Goal: Task Accomplishment & Management: Manage account settings

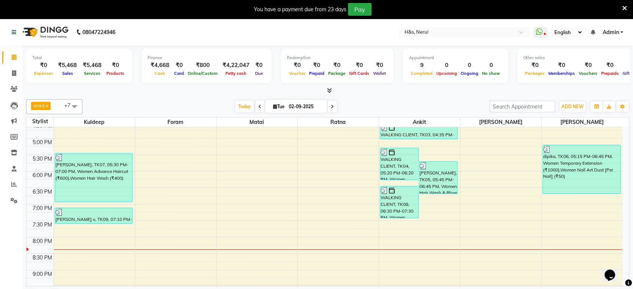
click at [617, 34] on span "Admin" at bounding box center [610, 32] width 16 height 8
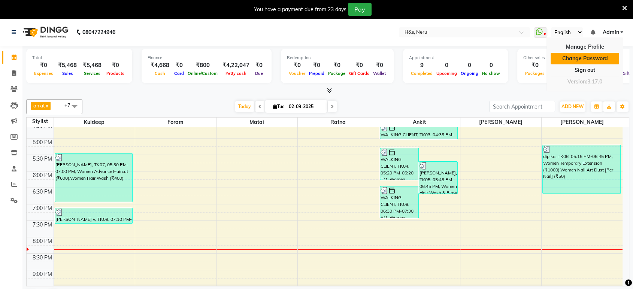
click at [597, 61] on link "Change Password" at bounding box center [584, 59] width 68 height 12
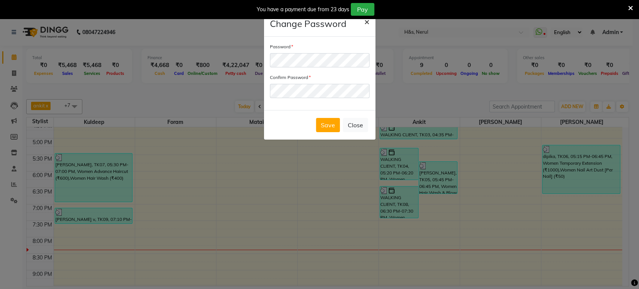
click at [364, 21] on span "×" at bounding box center [366, 21] width 5 height 11
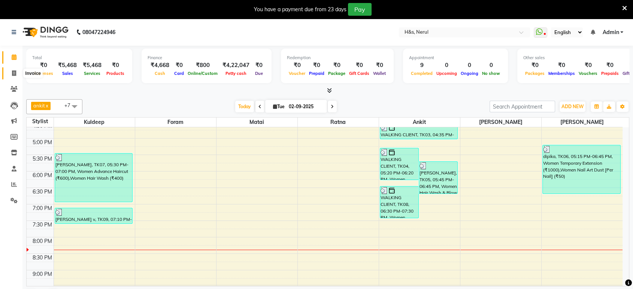
click at [13, 73] on icon at bounding box center [14, 73] width 4 height 6
select select "service"
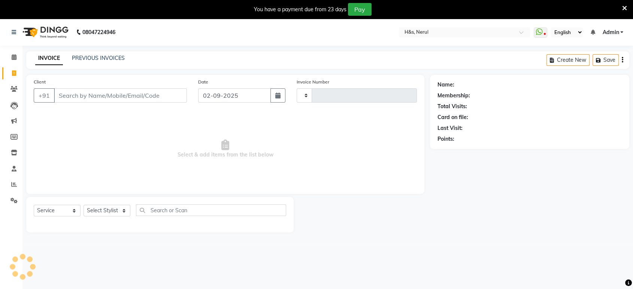
type input "2070"
select select "6419"
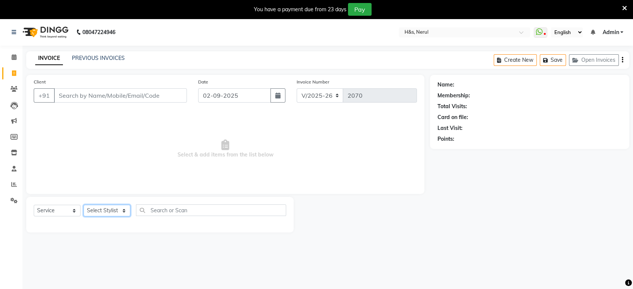
click at [112, 205] on select "Select Stylist ankit Dipeeka Foram jack Joshua Kuldeep matai Ratna sayli sheetal" at bounding box center [106, 211] width 47 height 12
select select "49331"
click at [83, 205] on select "Select Stylist ankit Dipeeka Foram jack Joshua Kuldeep matai Ratna sayli sheetal" at bounding box center [106, 211] width 47 height 12
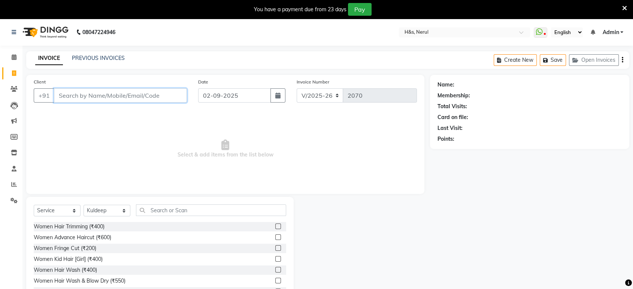
click at [113, 95] on input "Client" at bounding box center [120, 95] width 133 height 14
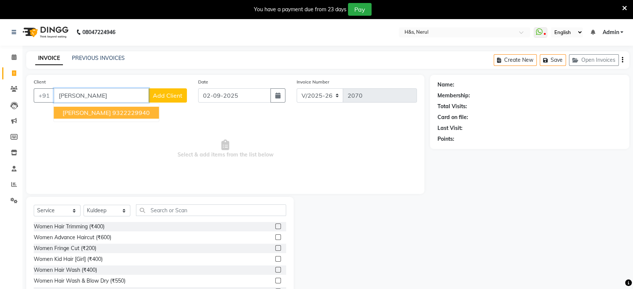
click at [112, 113] on ngb-highlight "9322229940" at bounding box center [130, 112] width 37 height 7
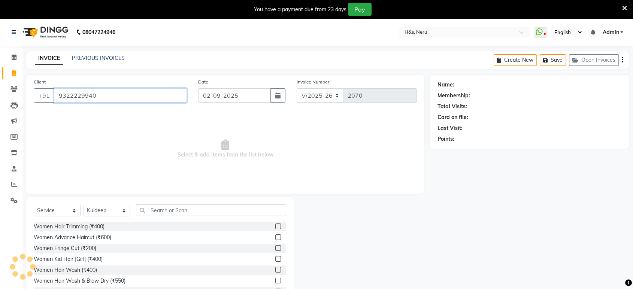
type input "9322229940"
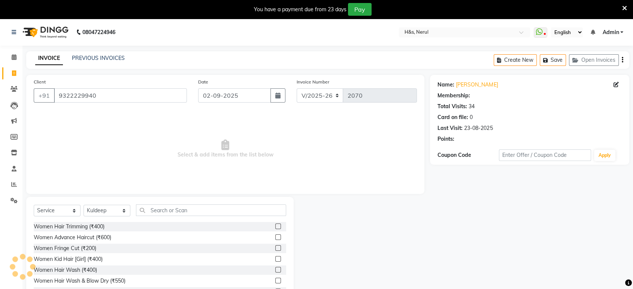
select select "1: Object"
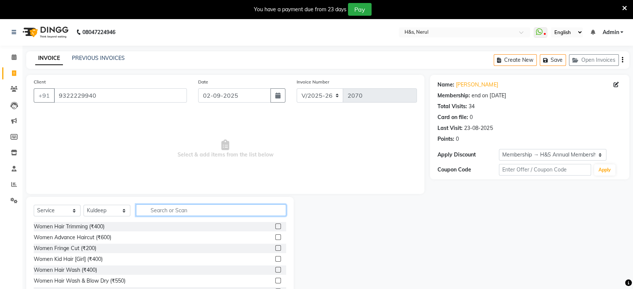
drag, startPoint x: 181, startPoint y: 211, endPoint x: 175, endPoint y: 219, distance: 10.1
click at [182, 212] on input "text" at bounding box center [211, 210] width 150 height 12
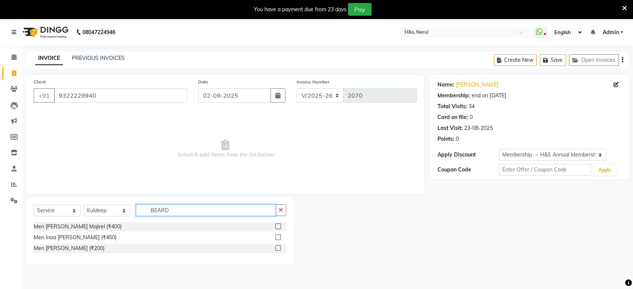
type input "BEARD"
click at [276, 246] on label at bounding box center [278, 248] width 6 height 6
click at [276, 246] on input "checkbox" at bounding box center [277, 248] width 5 height 5
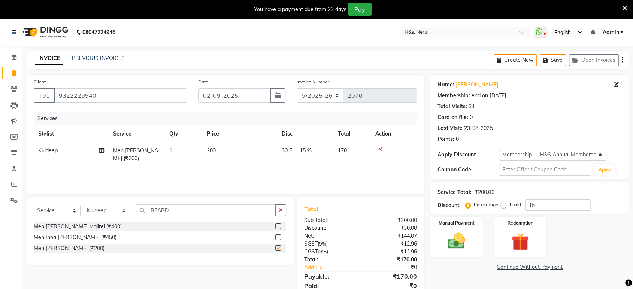
checkbox input "false"
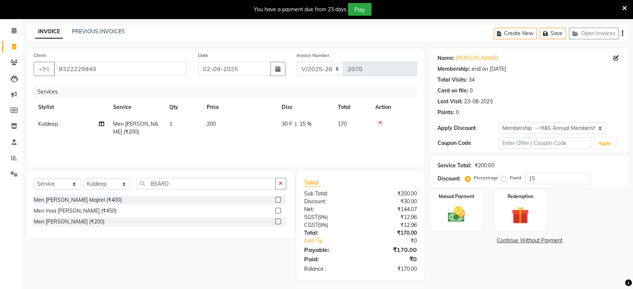
scroll to position [29, 0]
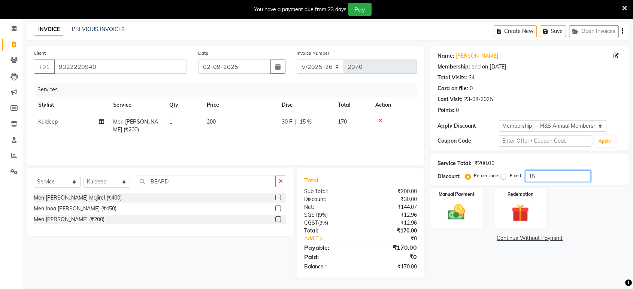
click at [548, 175] on input "15" at bounding box center [557, 176] width 65 height 12
type input "1"
type input "20"
drag, startPoint x: 582, startPoint y: 196, endPoint x: 576, endPoint y: 211, distance: 16.3
click at [585, 201] on div "Manual Payment Redemption" at bounding box center [529, 208] width 210 height 40
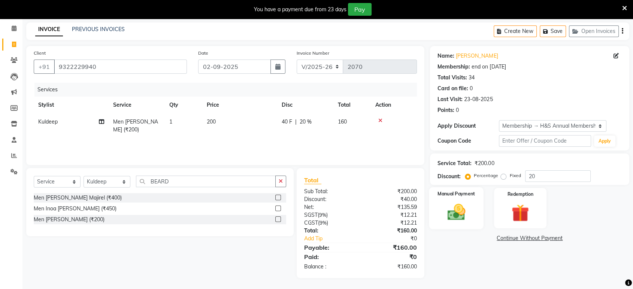
click at [462, 206] on img at bounding box center [455, 212] width 29 height 21
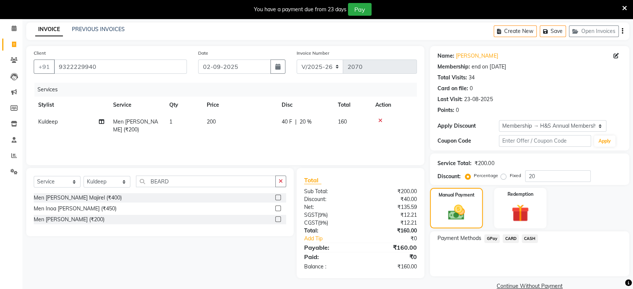
scroll to position [42, 0]
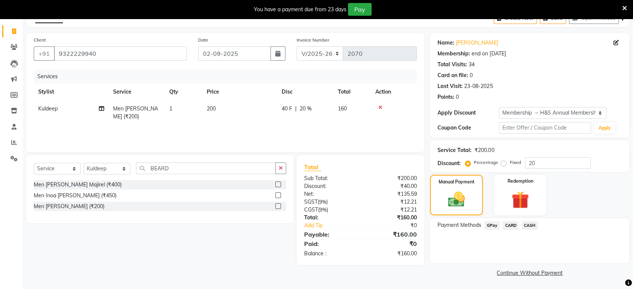
click at [488, 223] on span "GPay" at bounding box center [491, 225] width 15 height 9
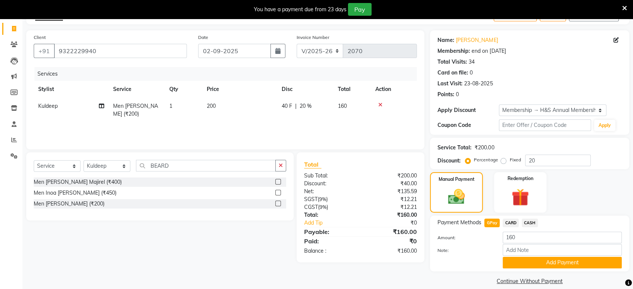
scroll to position [53, 0]
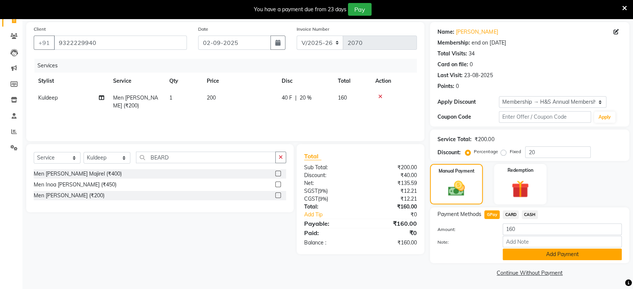
drag, startPoint x: 527, startPoint y: 259, endPoint x: 527, endPoint y: 255, distance: 4.9
click at [527, 255] on button "Add Payment" at bounding box center [561, 255] width 119 height 12
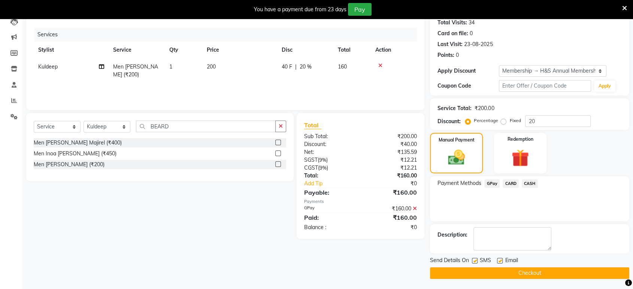
scroll to position [84, 0]
click at [500, 260] on label at bounding box center [500, 260] width 6 height 6
click at [500, 260] on input "checkbox" at bounding box center [499, 260] width 5 height 5
checkbox input "false"
click at [474, 269] on button "Checkout" at bounding box center [529, 273] width 199 height 12
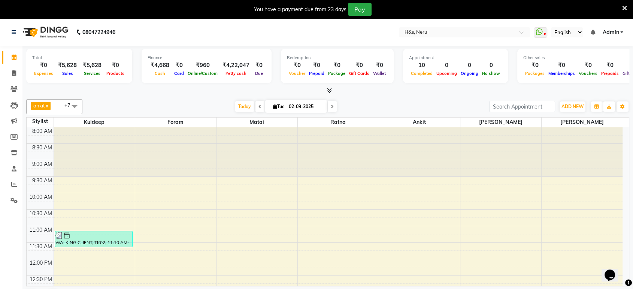
click at [619, 37] on nav "08047224946 Select Location × H&s, Nerul WhatsApp Status ✕ Status: Disconnected…" at bounding box center [316, 32] width 633 height 27
click at [616, 32] on span "Admin" at bounding box center [610, 32] width 16 height 8
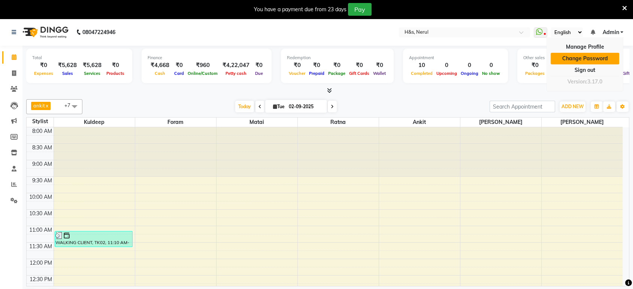
click at [594, 53] on link "Change Password" at bounding box center [584, 59] width 68 height 12
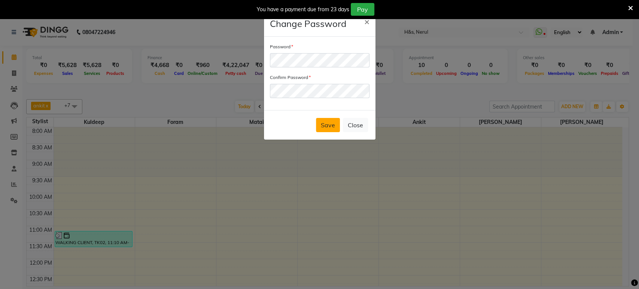
click at [329, 125] on button "Save" at bounding box center [328, 125] width 24 height 14
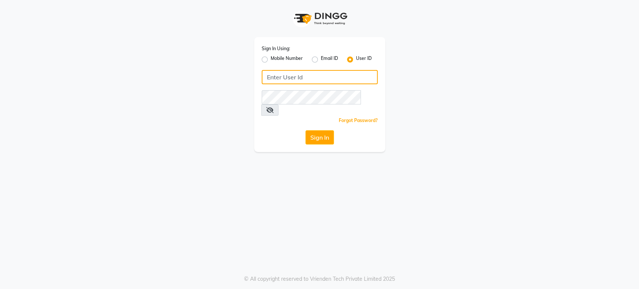
click at [287, 79] on input "Username" at bounding box center [320, 77] width 116 height 14
type input "h"
type input "H&S"
click at [278, 104] on span at bounding box center [269, 109] width 17 height 11
click at [274, 107] on icon at bounding box center [269, 110] width 7 height 6
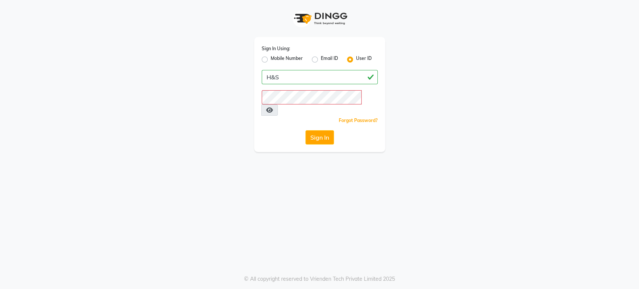
click at [335, 89] on div "Sign In Using: Mobile Number Email ID User ID H&S Remember me Forgot Password? …" at bounding box center [319, 94] width 131 height 115
click at [305, 130] on button "Sign In" at bounding box center [319, 137] width 28 height 14
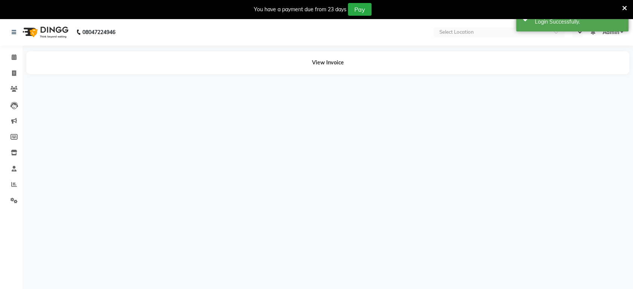
select select "en"
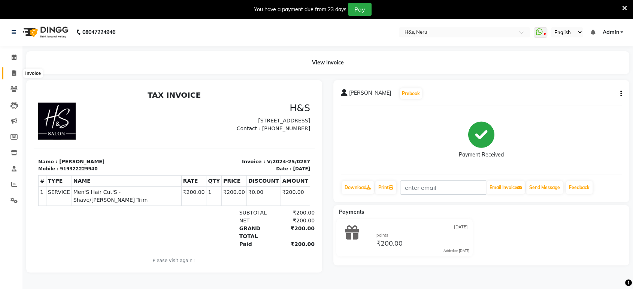
click at [12, 70] on icon at bounding box center [14, 73] width 4 height 6
select select "6419"
select select "service"
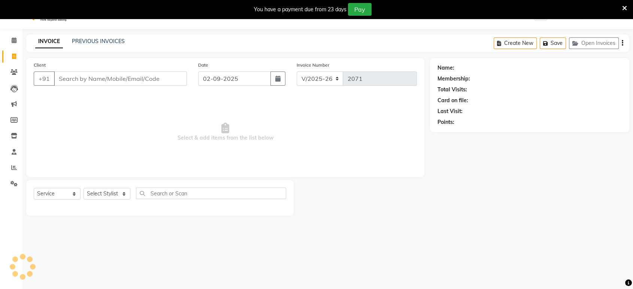
scroll to position [18, 0]
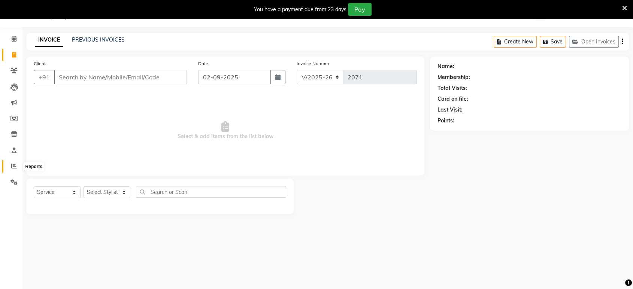
click at [11, 164] on icon at bounding box center [14, 166] width 6 height 6
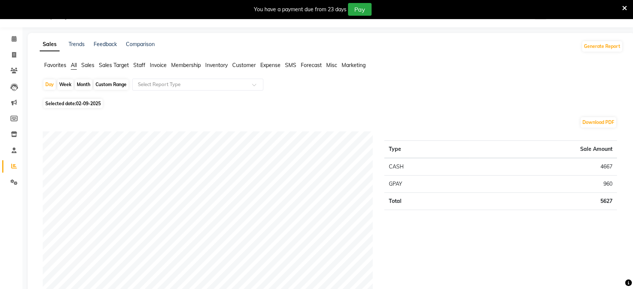
click at [70, 99] on span "Selected date: 02-09-2025" at bounding box center [72, 103] width 59 height 9
select select "9"
select select "2025"
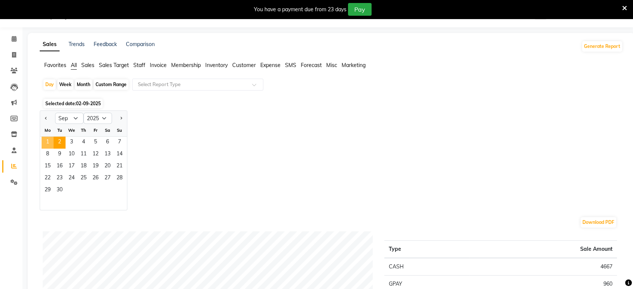
click at [48, 143] on span "1" at bounding box center [48, 143] width 12 height 12
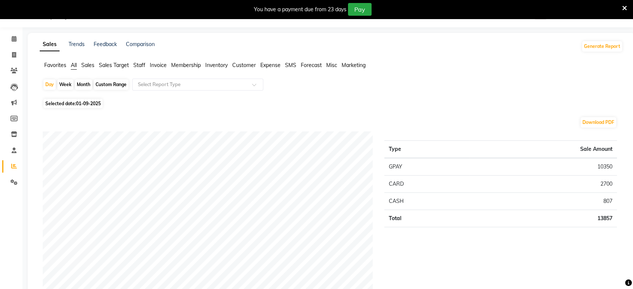
click at [86, 86] on div "Month" at bounding box center [83, 84] width 17 height 10
select select "9"
select select "2025"
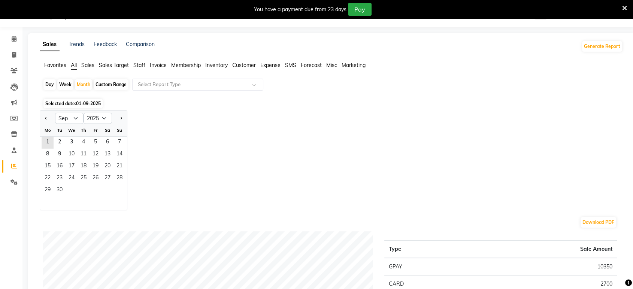
click at [51, 82] on div "Day" at bounding box center [49, 84] width 12 height 10
select select "9"
select select "2025"
click at [136, 65] on span "Staff" at bounding box center [139, 65] width 12 height 7
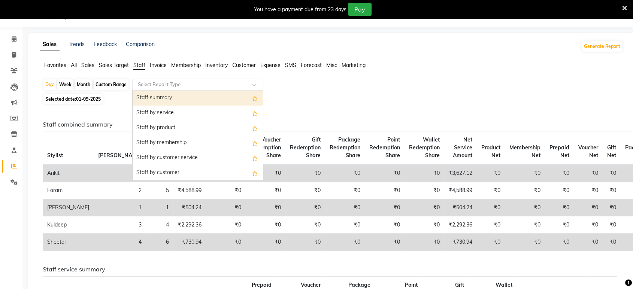
click at [169, 86] on input "text" at bounding box center [190, 84] width 108 height 7
click at [168, 93] on div "Staff summary" at bounding box center [197, 98] width 130 height 15
select select "full_report"
select select "csv"
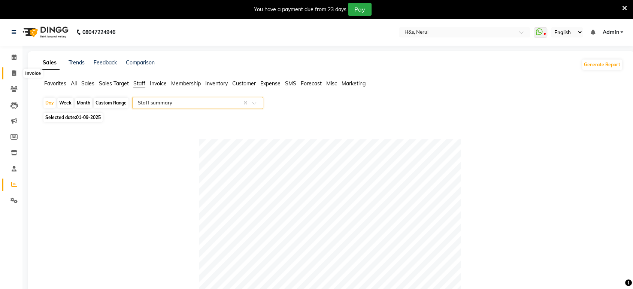
click at [13, 71] on icon at bounding box center [14, 73] width 4 height 6
select select "service"
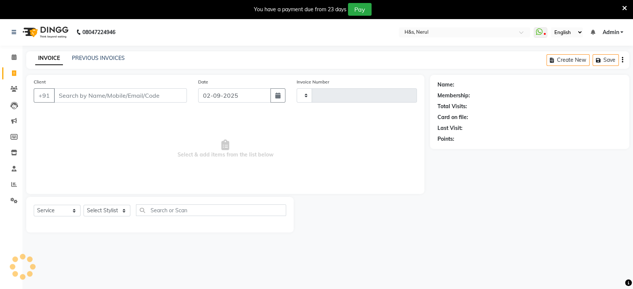
scroll to position [18, 0]
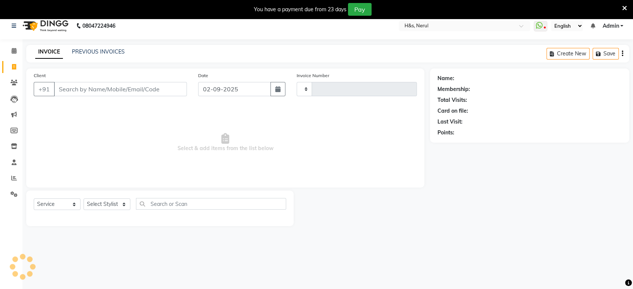
type input "2071"
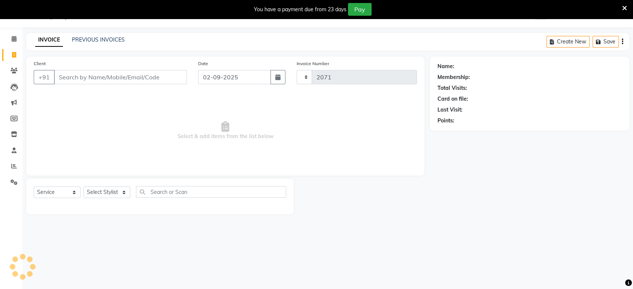
select select "6419"
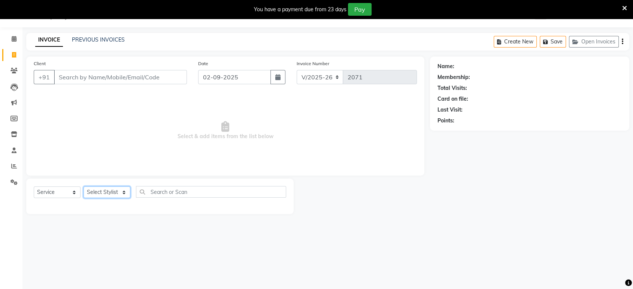
click at [111, 194] on select "Select Stylist ankit Dipeeka Foram jack Joshua Kuldeep matai Ratna sayli sheetal" at bounding box center [106, 192] width 47 height 12
select select "49331"
click at [83, 186] on select "Select Stylist ankit Dipeeka Foram jack Joshua Kuldeep matai Ratna sayli sheetal" at bounding box center [106, 192] width 47 height 12
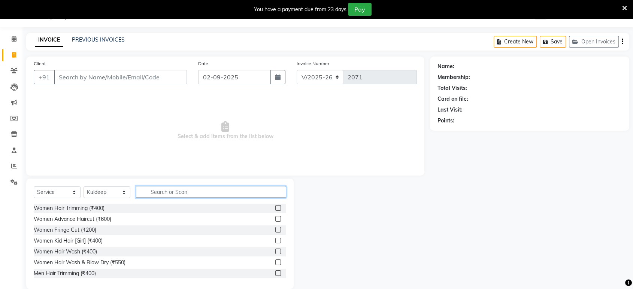
click at [167, 191] on input "text" at bounding box center [211, 192] width 150 height 12
type input "W"
click at [90, 67] on div "Client +91" at bounding box center [110, 75] width 164 height 31
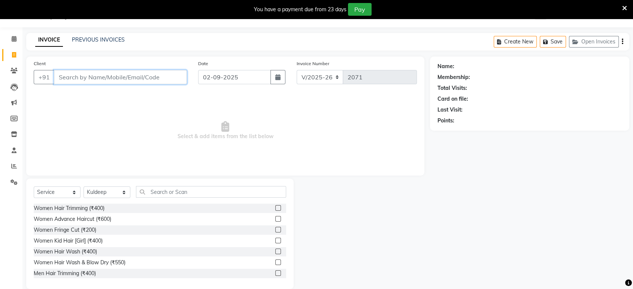
click at [93, 79] on input "Client" at bounding box center [120, 77] width 133 height 14
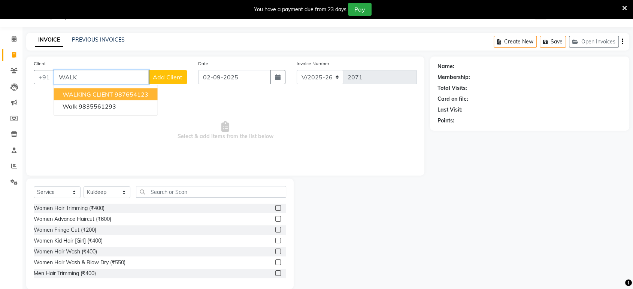
click at [98, 91] on span "WALKING CLIENT" at bounding box center [88, 94] width 51 height 7
type input "987654123"
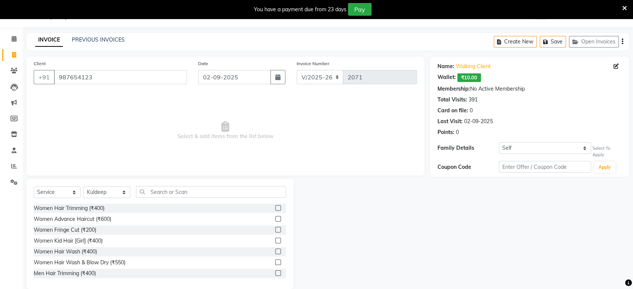
drag, startPoint x: 216, startPoint y: 230, endPoint x: 208, endPoint y: 237, distance: 10.3
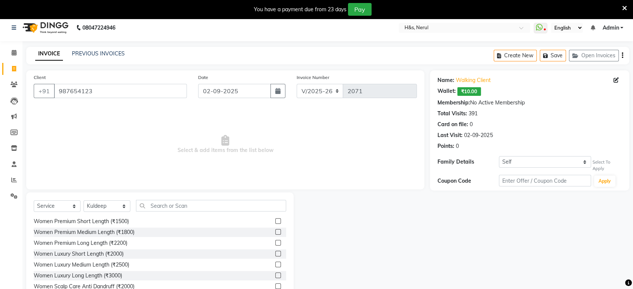
scroll to position [432, 0]
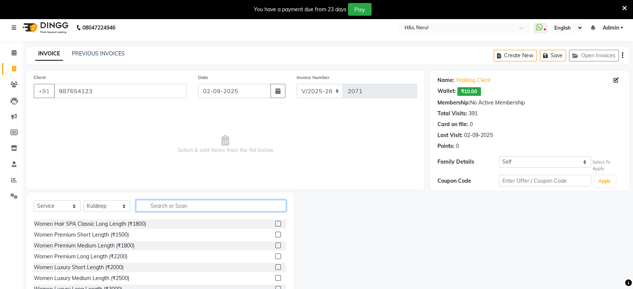
click at [207, 201] on input "text" at bounding box center [211, 206] width 150 height 12
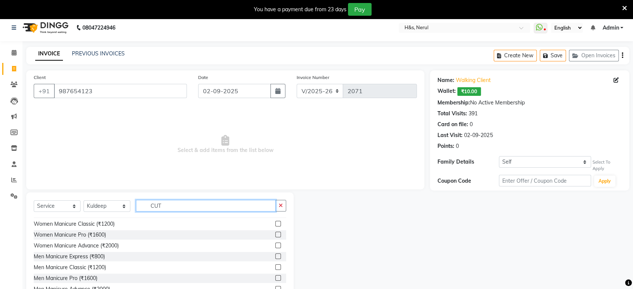
scroll to position [1, 0]
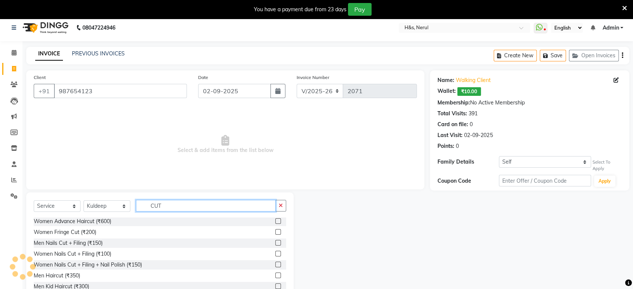
type input "CUT"
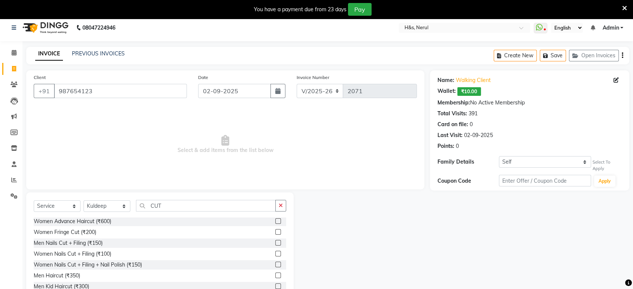
click at [275, 273] on label at bounding box center [278, 275] width 6 height 6
click at [275, 273] on input "checkbox" at bounding box center [277, 275] width 5 height 5
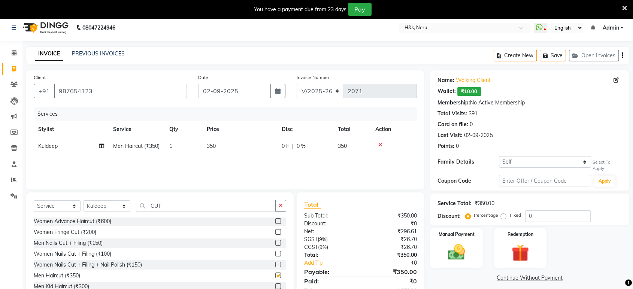
checkbox input "false"
click at [472, 248] on div "Manual Payment" at bounding box center [456, 248] width 55 height 42
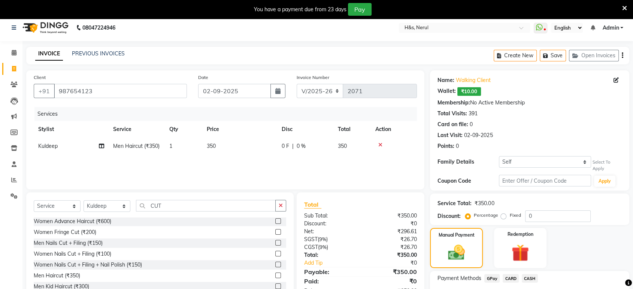
click at [489, 274] on span "GPay" at bounding box center [491, 278] width 15 height 9
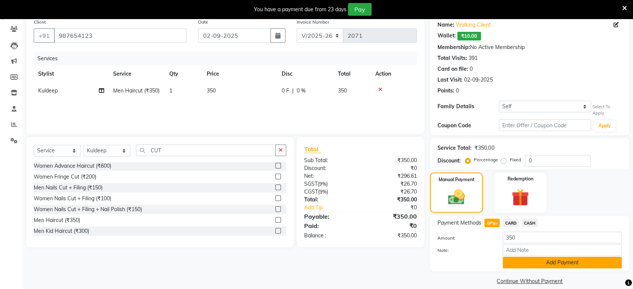
scroll to position [68, 0]
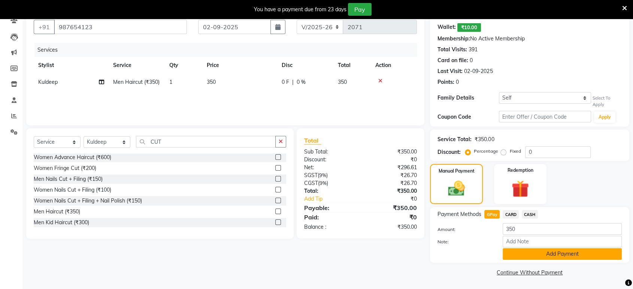
click at [521, 257] on button "Add Payment" at bounding box center [561, 254] width 119 height 12
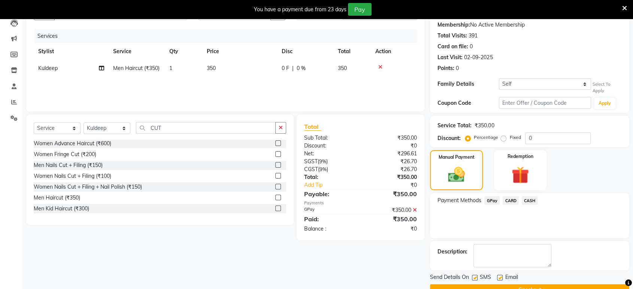
scroll to position [100, 0]
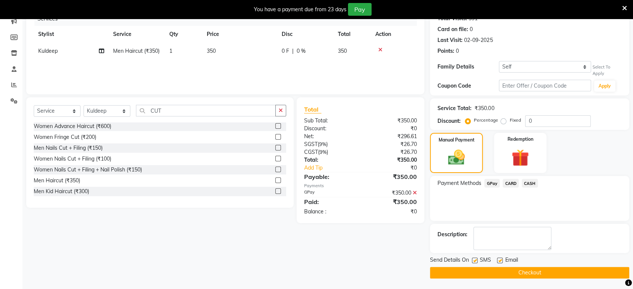
click at [499, 261] on label at bounding box center [500, 260] width 6 height 6
click at [499, 261] on input "checkbox" at bounding box center [499, 260] width 5 height 5
checkbox input "false"
click at [473, 258] on label at bounding box center [475, 260] width 6 height 6
click at [473, 258] on input "checkbox" at bounding box center [474, 260] width 5 height 5
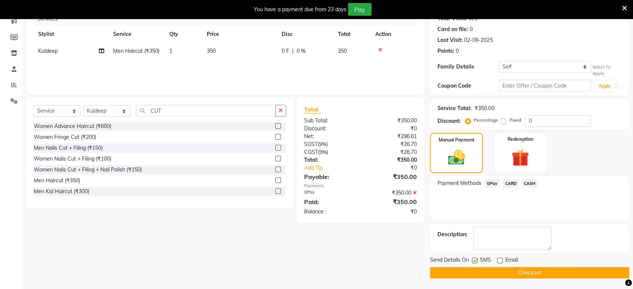
checkbox input "false"
click at [472, 273] on button "Checkout" at bounding box center [529, 273] width 199 height 12
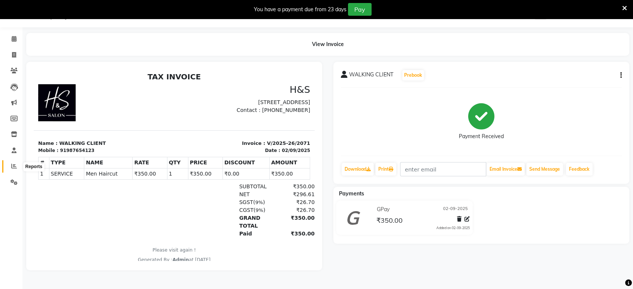
click at [11, 168] on icon at bounding box center [14, 166] width 6 height 6
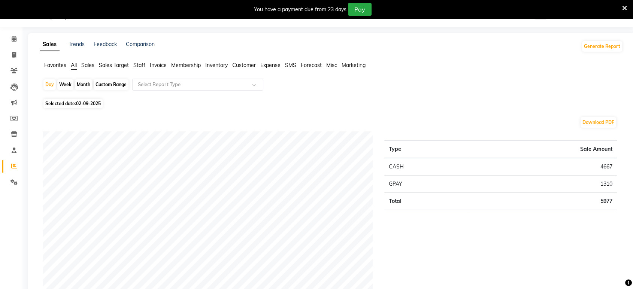
click at [71, 105] on span "Selected date: 02-09-2025" at bounding box center [72, 103] width 59 height 9
select select "9"
select select "2025"
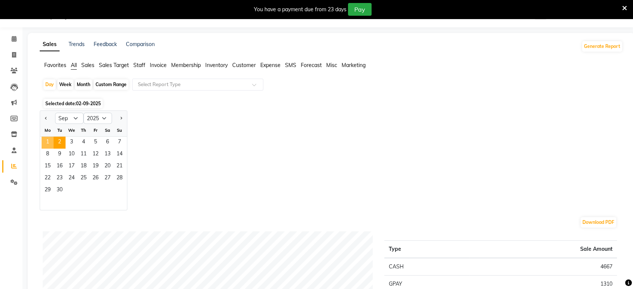
click at [47, 143] on span "1" at bounding box center [48, 143] width 12 height 12
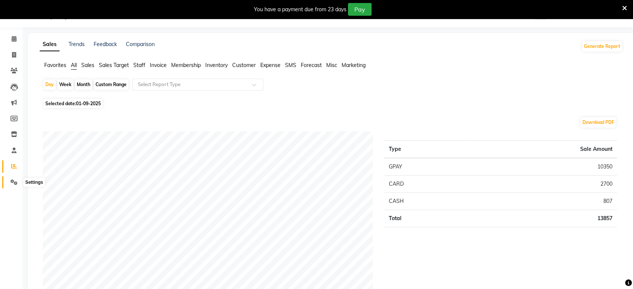
click at [14, 184] on icon at bounding box center [13, 182] width 7 height 6
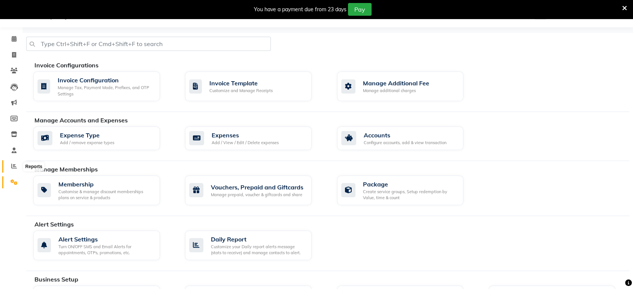
click at [13, 170] on span at bounding box center [13, 166] width 13 height 9
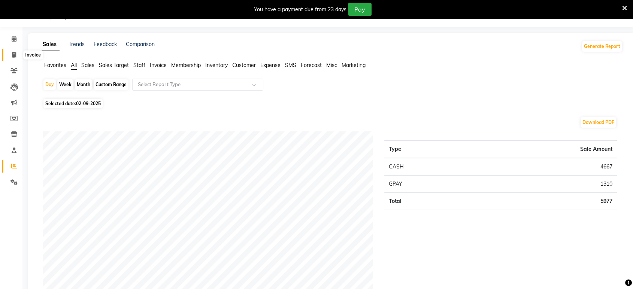
click at [14, 55] on icon at bounding box center [14, 55] width 4 height 6
select select "service"
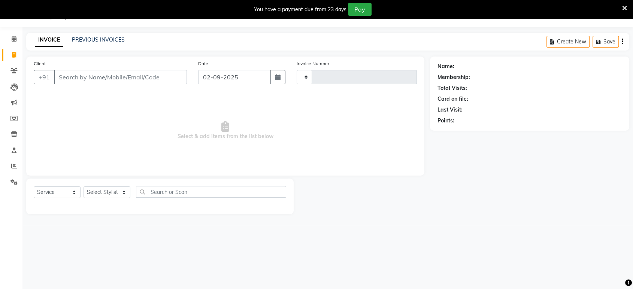
type input "2072"
select select "6419"
click at [103, 41] on link "PREVIOUS INVOICES" at bounding box center [98, 39] width 53 height 7
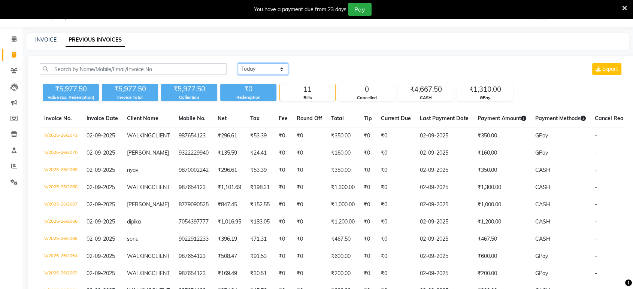
click at [247, 65] on select "Today Yesterday Custom Range" at bounding box center [263, 69] width 50 height 12
select select "range"
click at [238, 63] on select "Today Yesterday Custom Range" at bounding box center [263, 69] width 50 height 12
click at [300, 65] on input "02-09-2025" at bounding box center [324, 69] width 52 height 10
select select "9"
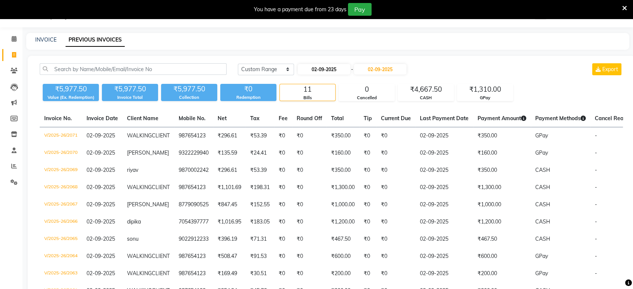
select select "2025"
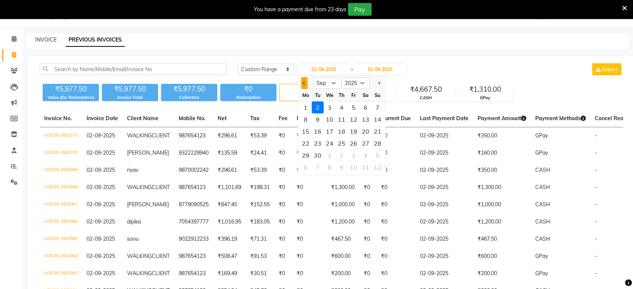
click at [305, 83] on button "Previous month" at bounding box center [304, 83] width 6 height 12
select select "8"
click at [377, 150] on div "31" at bounding box center [377, 155] width 12 height 12
type input "31-08-2025"
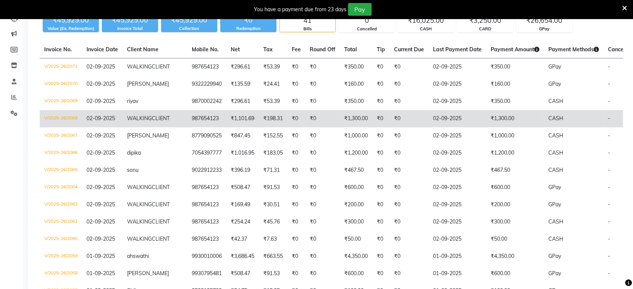
scroll to position [88, 0]
click at [259, 122] on td "₹198.31" at bounding box center [273, 118] width 28 height 17
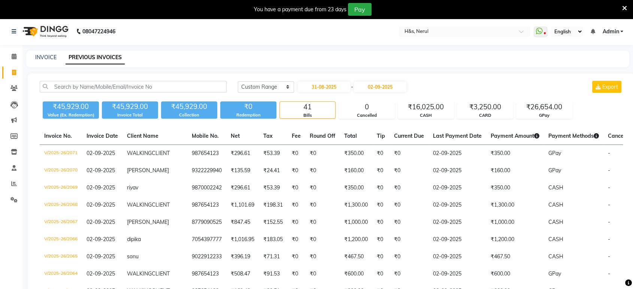
scroll to position [0, 0]
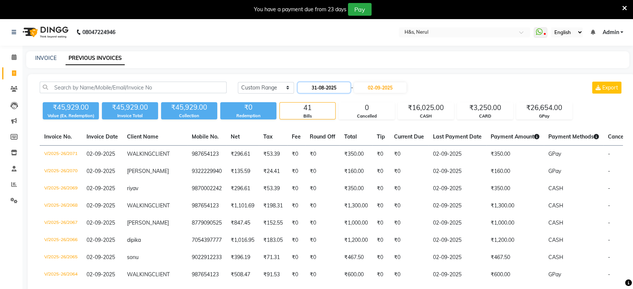
click at [323, 85] on input "31-08-2025" at bounding box center [324, 87] width 52 height 10
select select "8"
select select "2025"
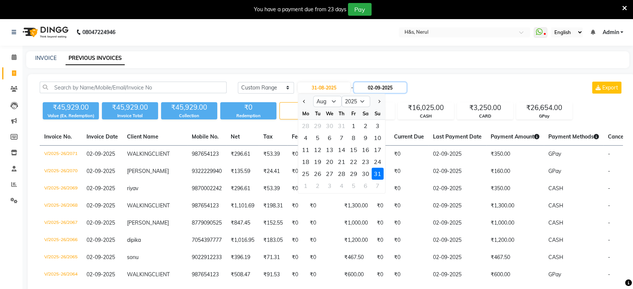
click at [371, 88] on input "02-09-2025" at bounding box center [380, 87] width 52 height 10
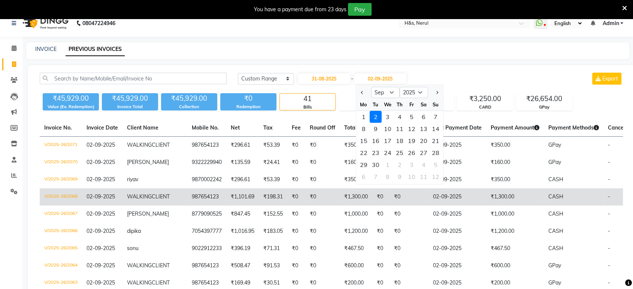
scroll to position [14, 0]
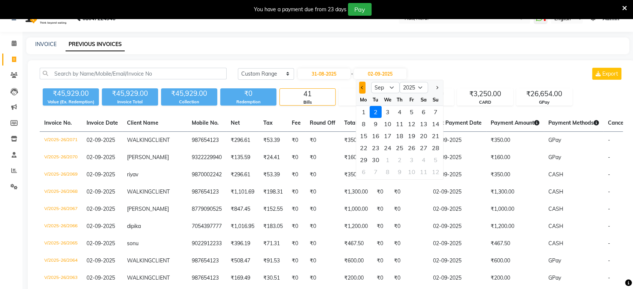
click at [362, 83] on button "Previous month" at bounding box center [362, 88] width 6 height 12
select select "8"
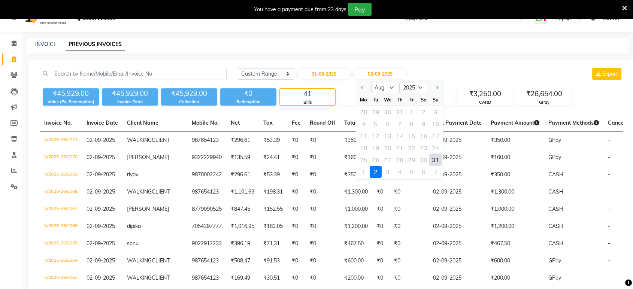
click at [435, 159] on div "31" at bounding box center [435, 160] width 12 height 12
type input "31-08-2025"
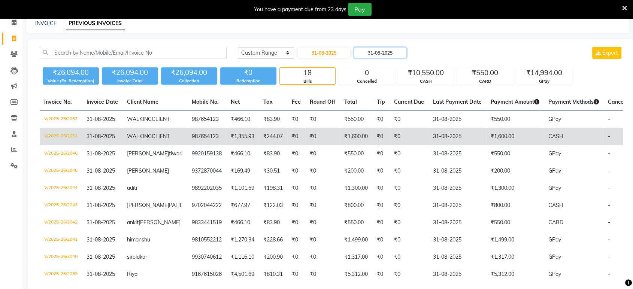
scroll to position [42, 0]
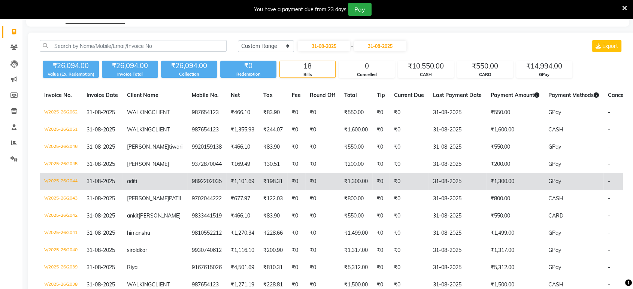
click at [458, 190] on td "31-08-2025" at bounding box center [457, 181] width 58 height 17
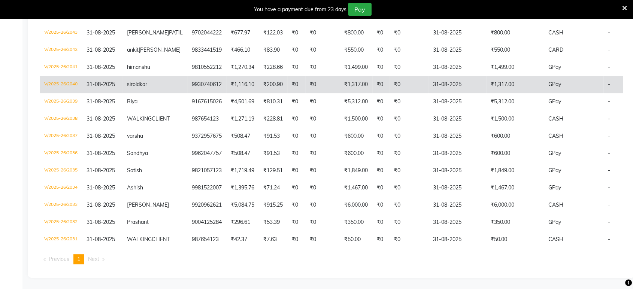
scroll to position [249, 0]
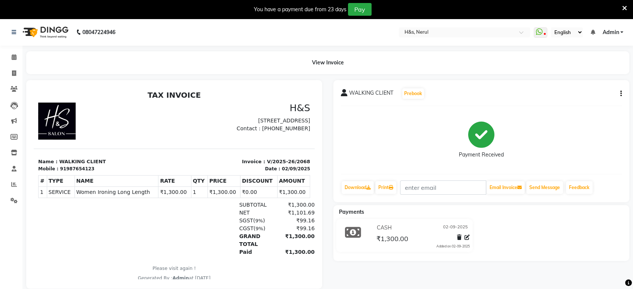
click at [617, 90] on button "button" at bounding box center [619, 94] width 4 height 8
click at [561, 97] on div "Edit Item Staff" at bounding box center [570, 93] width 77 height 9
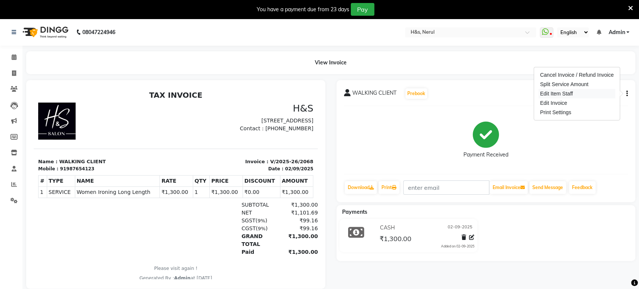
select select "61692"
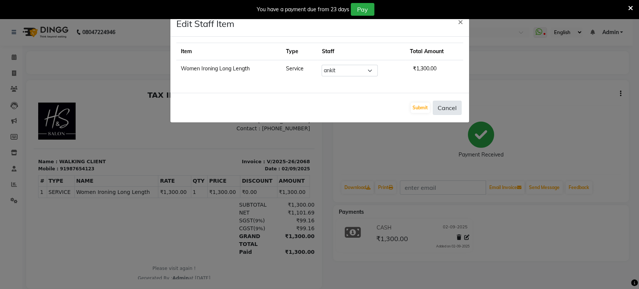
click at [442, 107] on button "Cancel" at bounding box center [447, 108] width 29 height 14
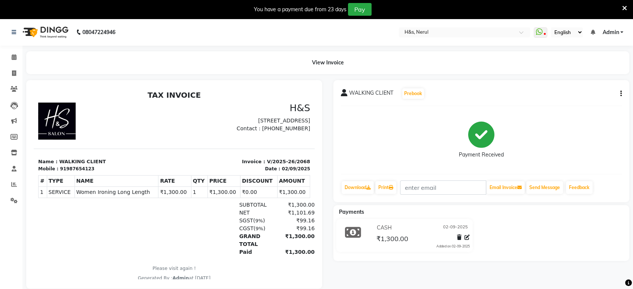
click at [620, 94] on icon "button" at bounding box center [620, 94] width 1 height 0
click at [560, 100] on div "Edit Invoice" at bounding box center [570, 102] width 77 height 9
select select "service"
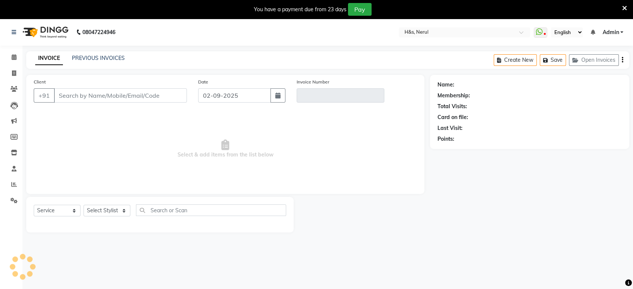
scroll to position [18, 0]
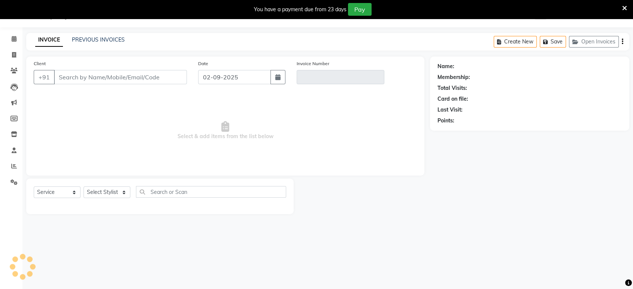
type input "987654123"
type input "V/2025-26/2068"
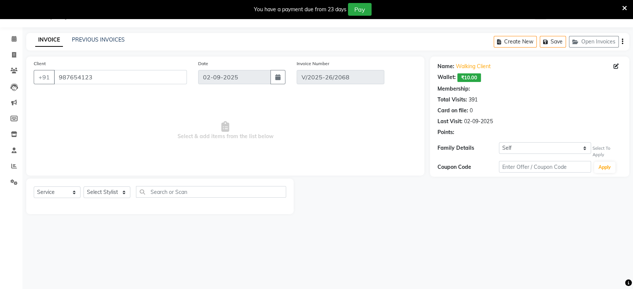
select select "select"
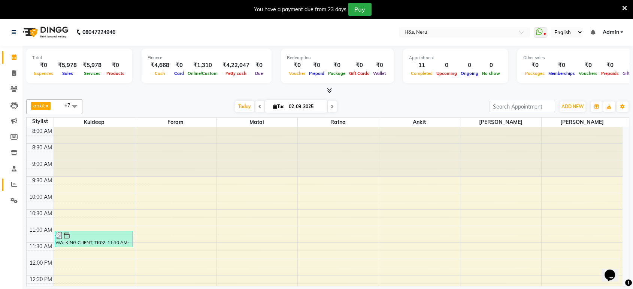
click at [15, 185] on icon at bounding box center [14, 185] width 6 height 6
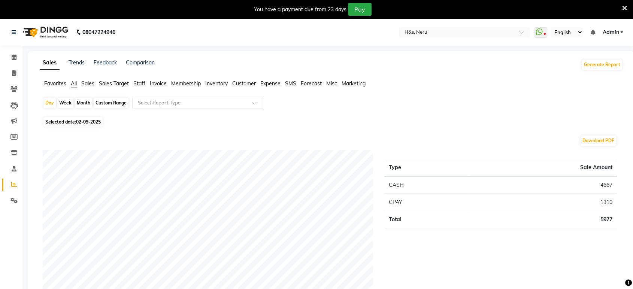
click at [81, 120] on span "02-09-2025" at bounding box center [88, 122] width 25 height 6
select select "9"
select select "2025"
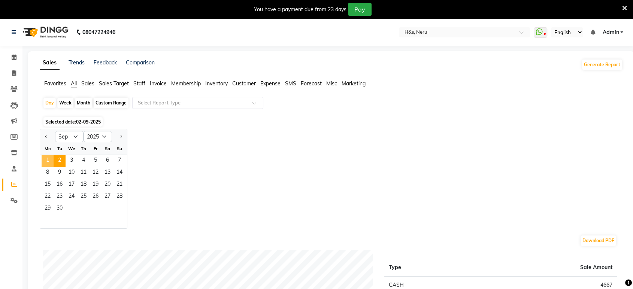
click at [48, 159] on span "1" at bounding box center [48, 161] width 12 height 12
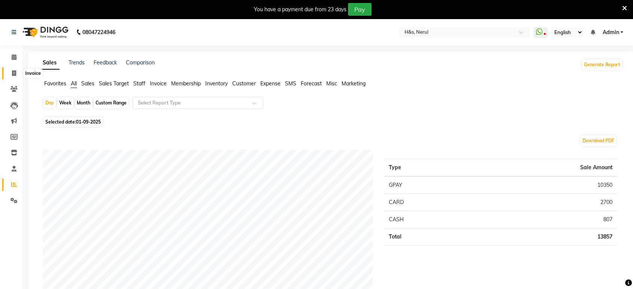
click at [14, 74] on icon at bounding box center [14, 73] width 4 height 6
select select "6419"
select select "service"
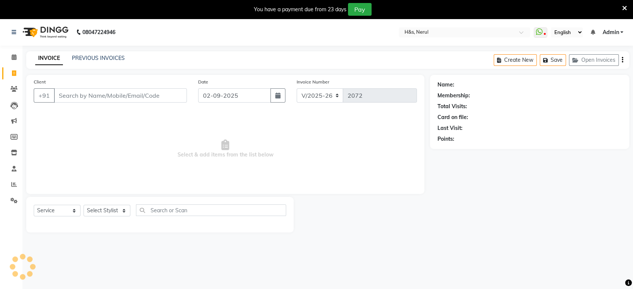
scroll to position [18, 0]
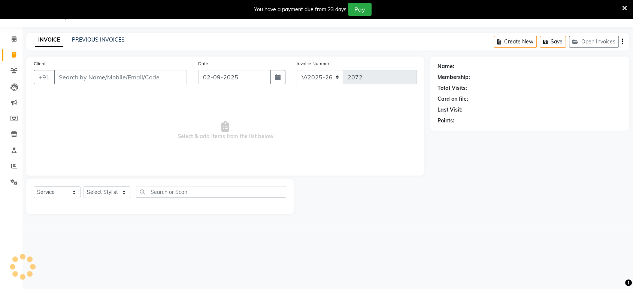
click at [97, 33] on div "INVOICE PREVIOUS INVOICES Create New Save Open Invoices" at bounding box center [327, 42] width 603 height 18
click at [96, 36] on link "PREVIOUS INVOICES" at bounding box center [98, 39] width 53 height 7
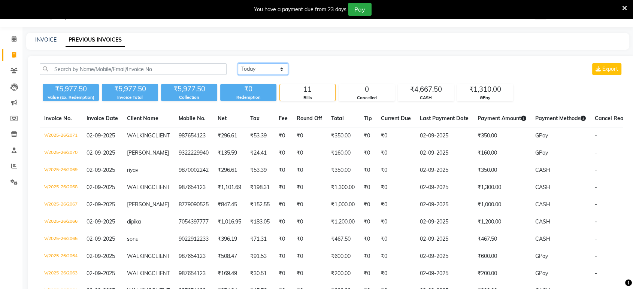
click at [243, 64] on select "Today Yesterday Custom Range" at bounding box center [263, 69] width 50 height 12
select select "yesterday"
click at [238, 63] on select "Today Yesterday Custom Range" at bounding box center [263, 69] width 50 height 12
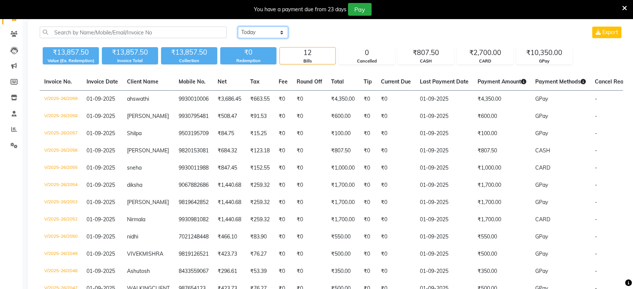
scroll to position [57, 0]
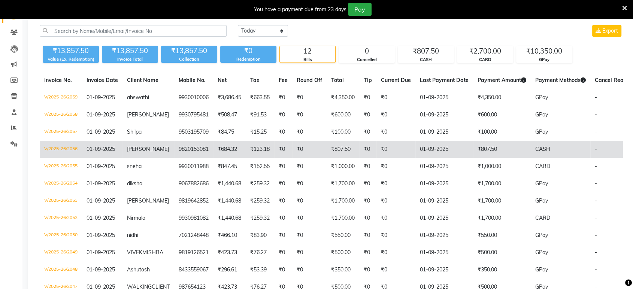
click at [359, 148] on td "₹0" at bounding box center [367, 149] width 17 height 17
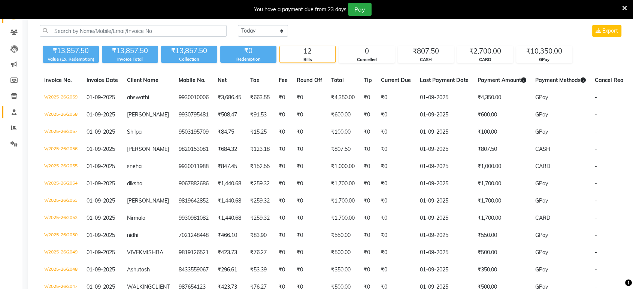
click at [13, 109] on icon at bounding box center [14, 112] width 5 height 6
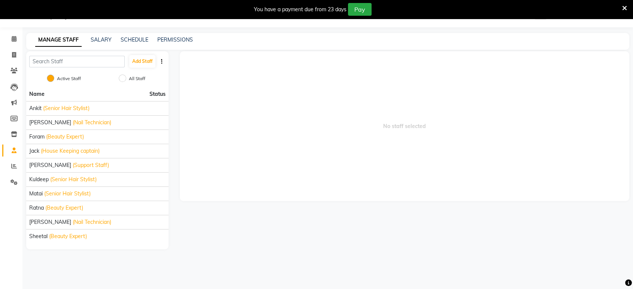
click at [10, 48] on li "Invoice" at bounding box center [11, 55] width 22 height 16
click at [14, 54] on icon at bounding box center [14, 55] width 4 height 6
select select "service"
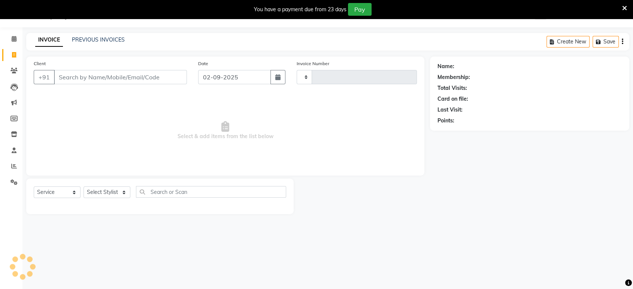
type input "2072"
select select "6419"
click at [93, 35] on div "INVOICE PREVIOUS INVOICES Create New Save" at bounding box center [327, 42] width 603 height 18
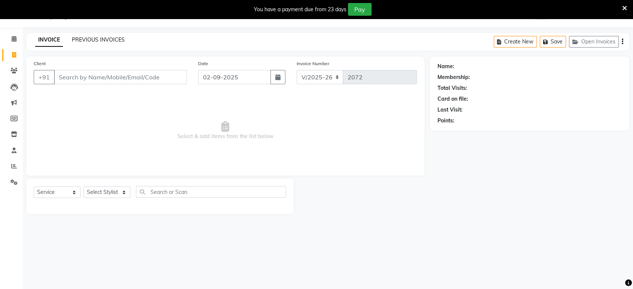
click at [114, 37] on link "PREVIOUS INVOICES" at bounding box center [98, 39] width 53 height 7
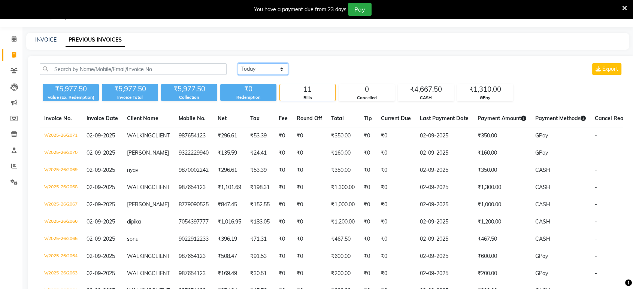
click at [256, 74] on select "Today Yesterday Custom Range" at bounding box center [263, 69] width 50 height 12
select select "yesterday"
click at [238, 63] on select "Today Yesterday Custom Range" at bounding box center [263, 69] width 50 height 12
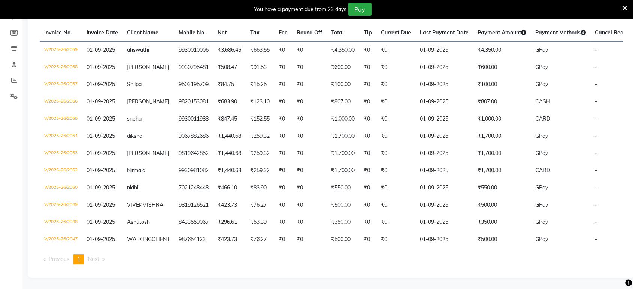
scroll to position [105, 0]
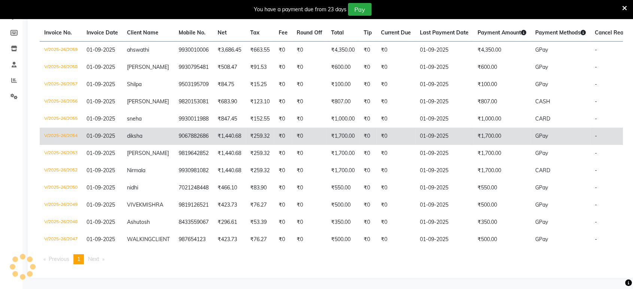
click at [499, 134] on td "₹1,700.00" at bounding box center [502, 136] width 58 height 17
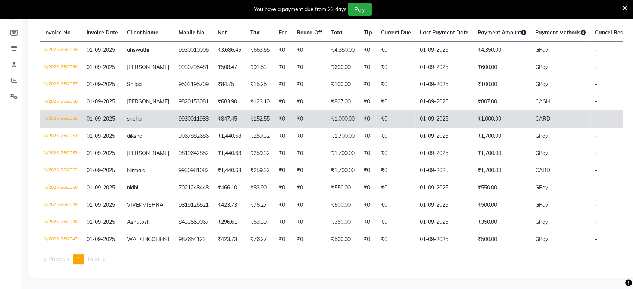
click at [426, 114] on td "01-09-2025" at bounding box center [444, 118] width 58 height 17
click at [376, 114] on td "₹0" at bounding box center [395, 118] width 39 height 17
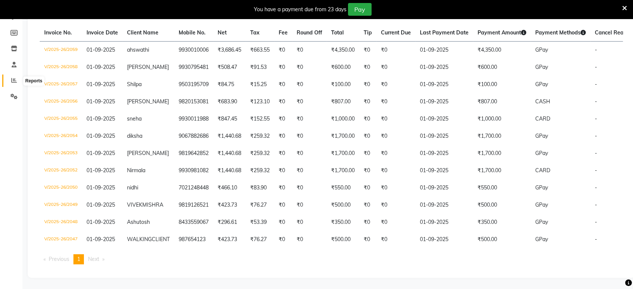
click at [12, 76] on span at bounding box center [13, 80] width 13 height 9
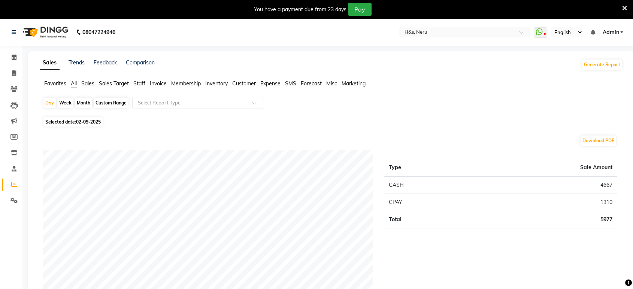
click at [69, 113] on div "Day Week Month Custom Range Select Report Type" at bounding box center [331, 106] width 577 height 18
click at [68, 124] on span "Selected date: 02-09-2025" at bounding box center [72, 121] width 59 height 9
select select "9"
select select "2025"
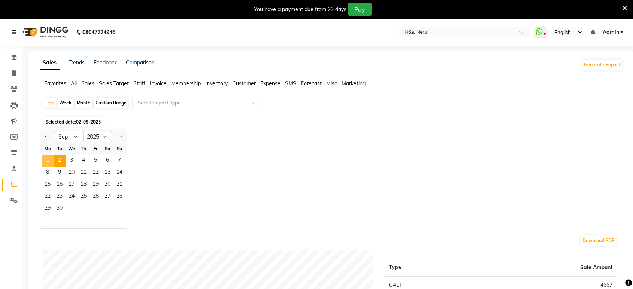
click at [48, 160] on span "1" at bounding box center [48, 161] width 12 height 12
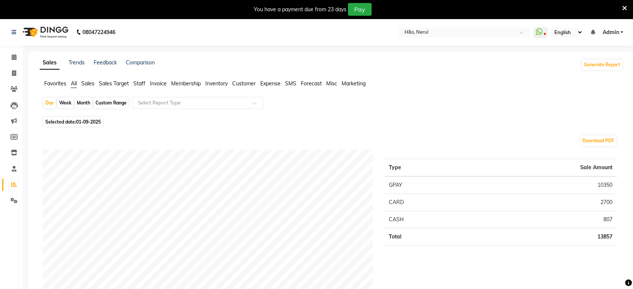
click at [138, 84] on span "Staff" at bounding box center [139, 83] width 12 height 7
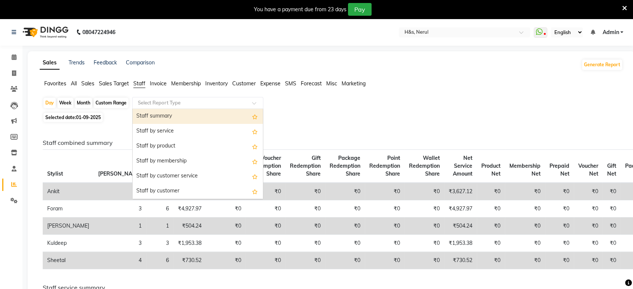
click at [150, 103] on input "text" at bounding box center [190, 102] width 108 height 7
click at [152, 112] on div "Staff summary" at bounding box center [197, 116] width 130 height 15
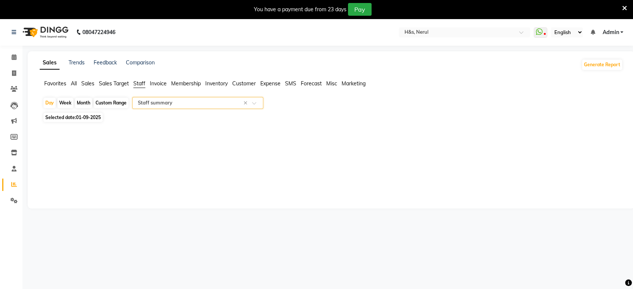
select select "full_report"
select select "csv"
click at [10, 69] on span at bounding box center [13, 73] width 13 height 9
select select "service"
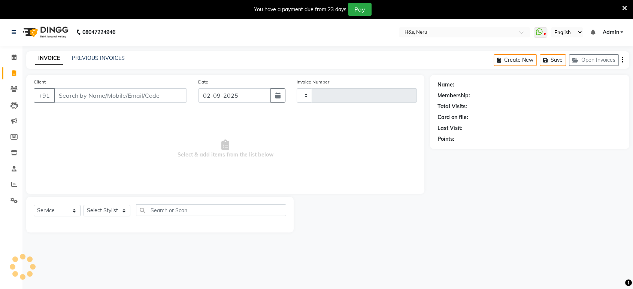
type input "2072"
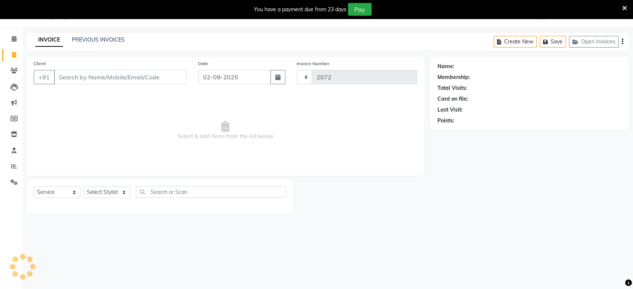
select select "6419"
click at [13, 163] on span at bounding box center [13, 166] width 13 height 9
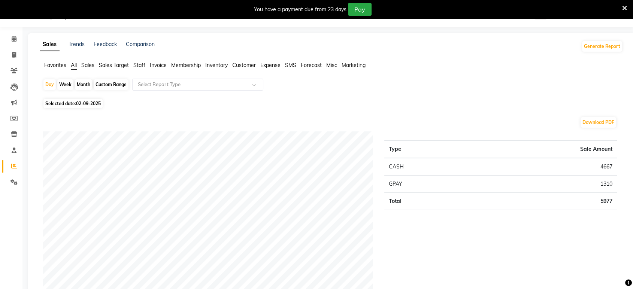
click at [58, 99] on span "Selected date: 02-09-2025" at bounding box center [72, 103] width 59 height 9
select select "9"
select select "2025"
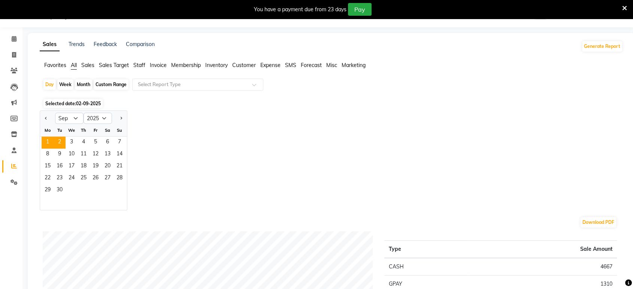
click at [42, 137] on span "1" at bounding box center [48, 143] width 12 height 12
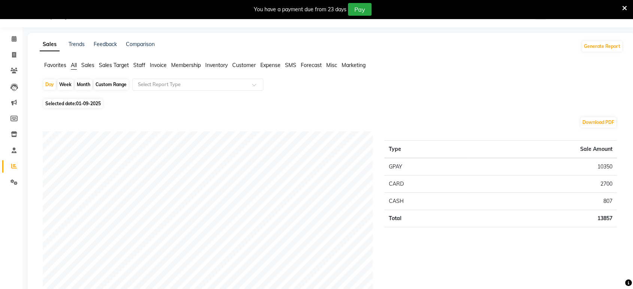
click at [79, 102] on span "01-09-2025" at bounding box center [88, 104] width 25 height 6
select select "9"
select select "2025"
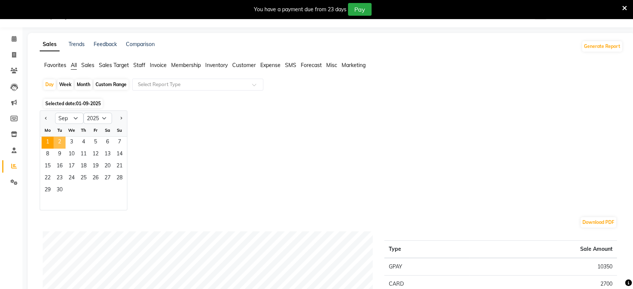
click at [57, 140] on span "2" at bounding box center [60, 143] width 12 height 12
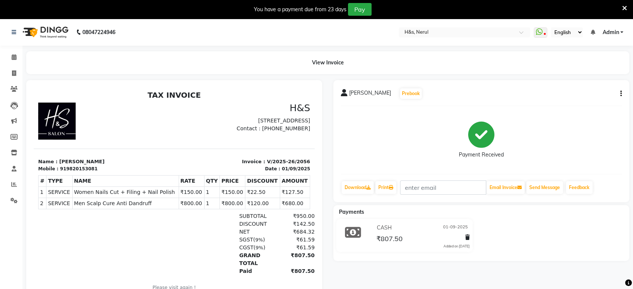
click at [620, 94] on icon "button" at bounding box center [620, 94] width 1 height 0
click at [568, 98] on div "Edit Invoice" at bounding box center [570, 102] width 77 height 9
select select "service"
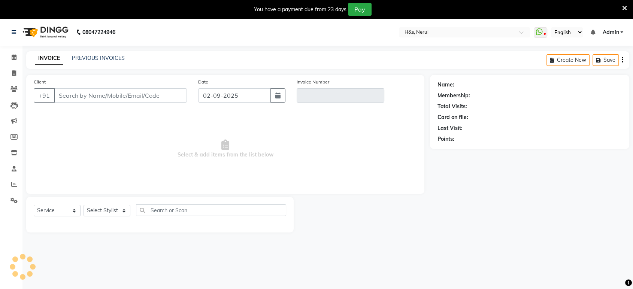
scroll to position [18, 0]
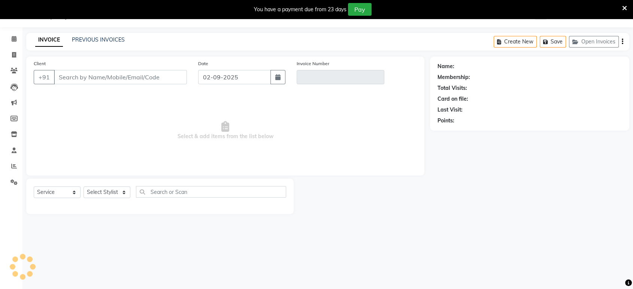
type input "9820153081"
type input "V/2025-26/2056"
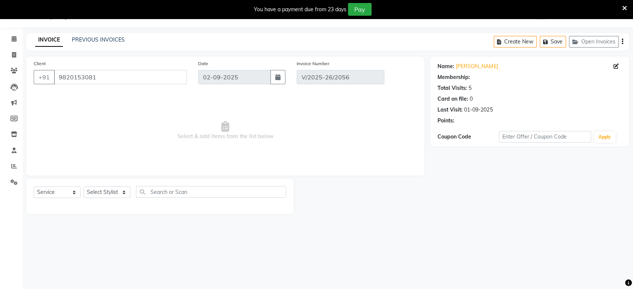
type input "01-09-2025"
select select "select"
select select "1: Object"
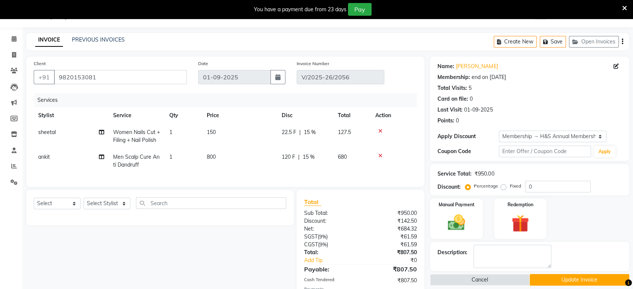
type input "15"
click at [297, 131] on div "22.5 F | 15 %" at bounding box center [304, 132] width 47 height 8
select select "89022"
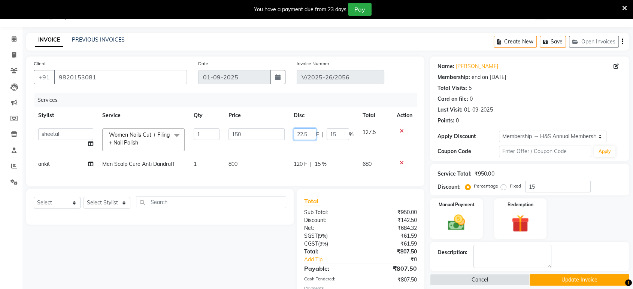
click at [311, 132] on input "22.5" at bounding box center [304, 134] width 22 height 12
type input "23"
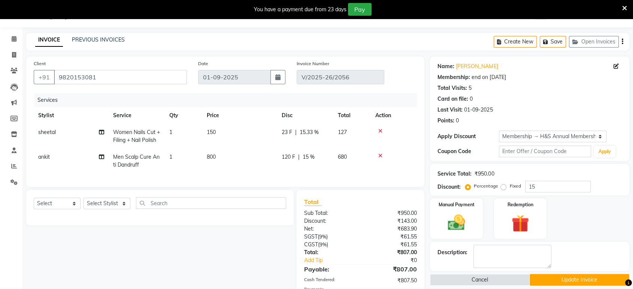
click at [593, 219] on div "Manual Payment Redemption" at bounding box center [529, 218] width 210 height 40
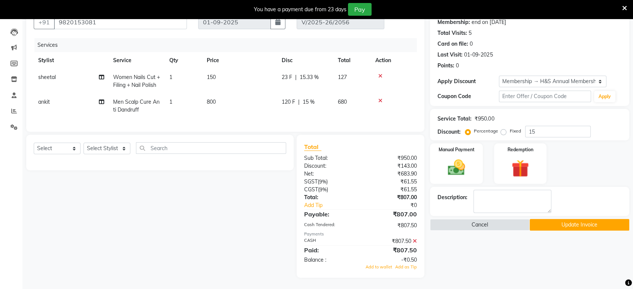
scroll to position [79, 0]
click at [413, 239] on icon at bounding box center [414, 240] width 4 height 5
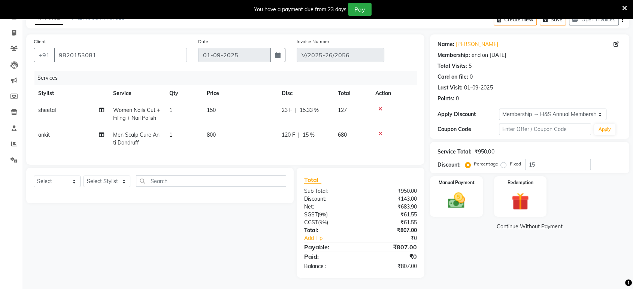
scroll to position [46, 0]
click at [458, 190] on img at bounding box center [455, 200] width 29 height 21
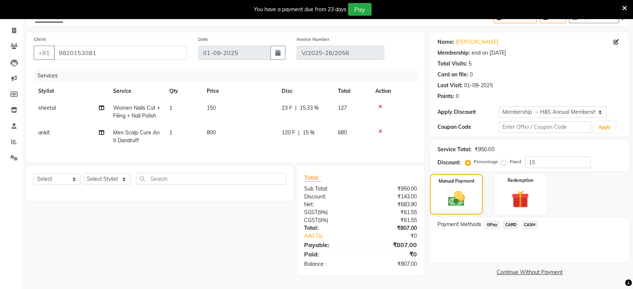
click at [527, 220] on span "CASH" at bounding box center [529, 224] width 16 height 9
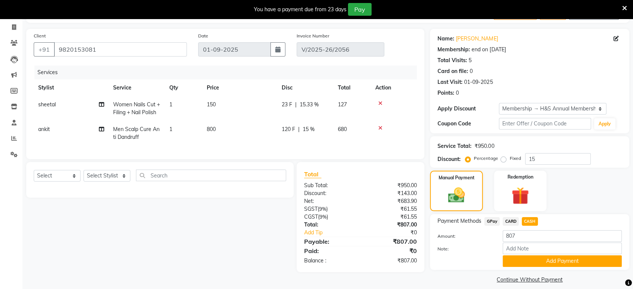
scroll to position [53, 0]
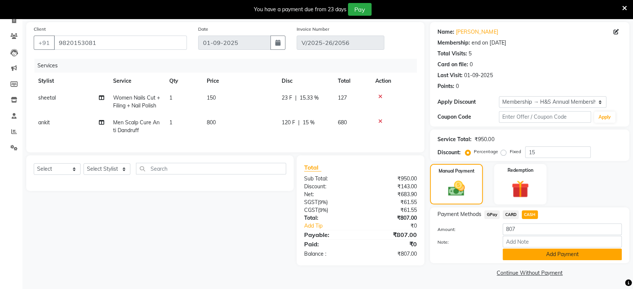
click at [527, 255] on button "Add Payment" at bounding box center [561, 255] width 119 height 12
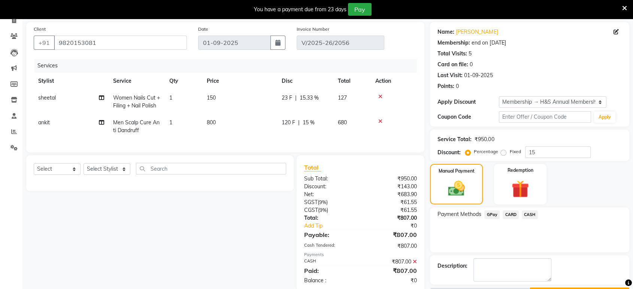
scroll to position [73, 0]
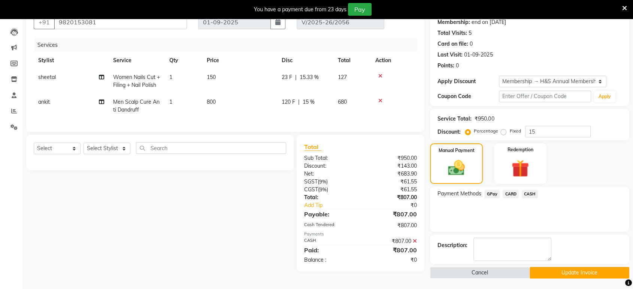
click at [612, 268] on button "Update Invoice" at bounding box center [579, 273] width 100 height 12
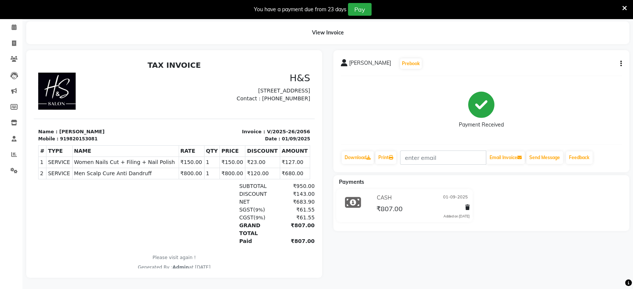
click at [618, 60] on button "button" at bounding box center [619, 64] width 4 height 8
click at [560, 68] on div "Edit Invoice" at bounding box center [570, 72] width 77 height 9
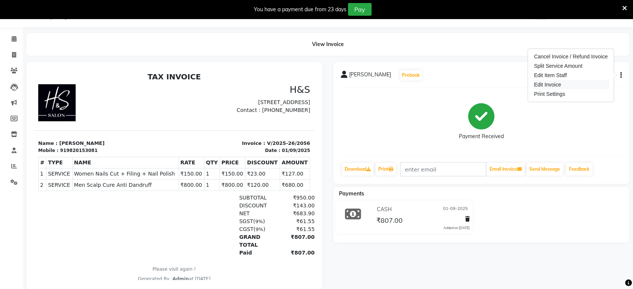
select select "service"
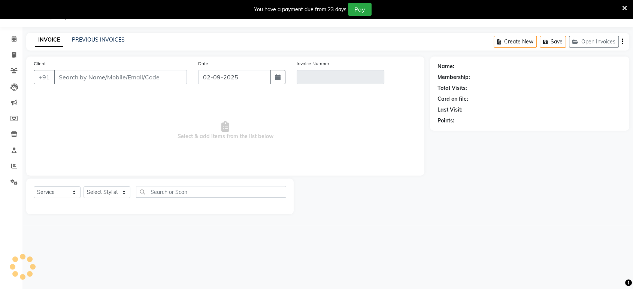
type input "9820153081"
type input "V/2025-26/2056"
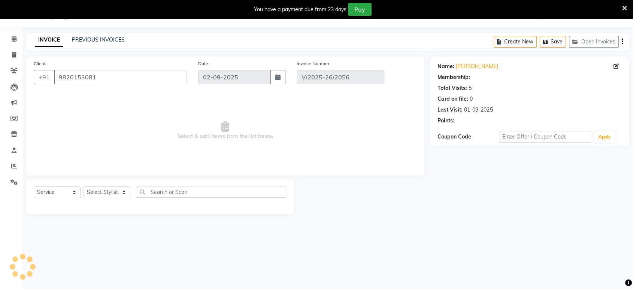
type input "01-09-2025"
select select "select"
select select "1: Object"
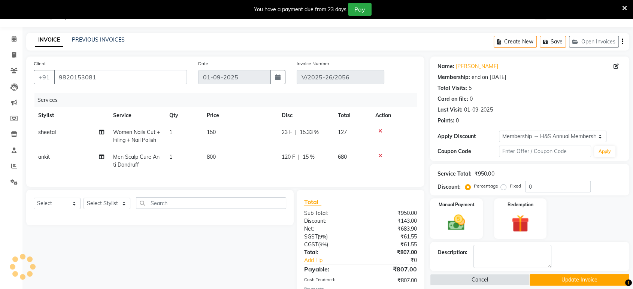
type input "15"
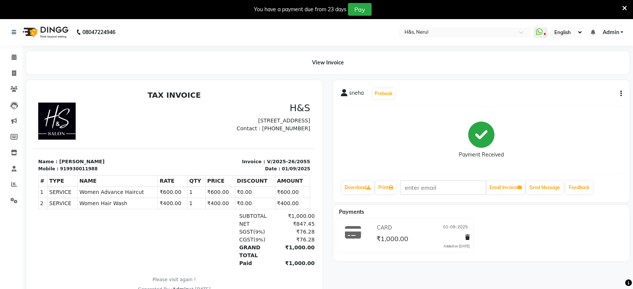
click at [620, 94] on icon "button" at bounding box center [620, 94] width 1 height 0
click at [576, 103] on div "Edit Invoice" at bounding box center [570, 102] width 77 height 9
select select "service"
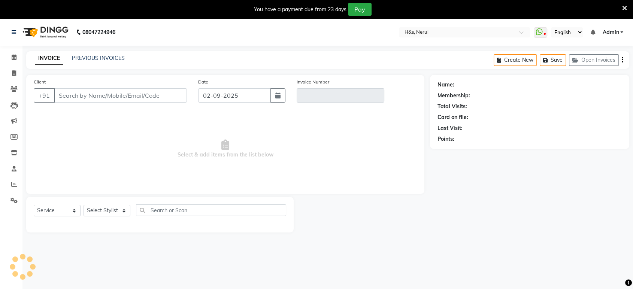
scroll to position [18, 0]
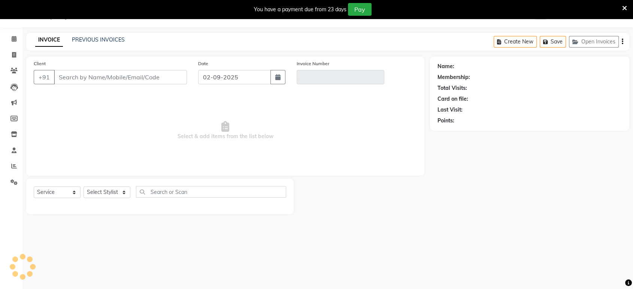
type input "9930011988"
type input "V/2025-26/2055"
type input "01-09-2025"
select select "select"
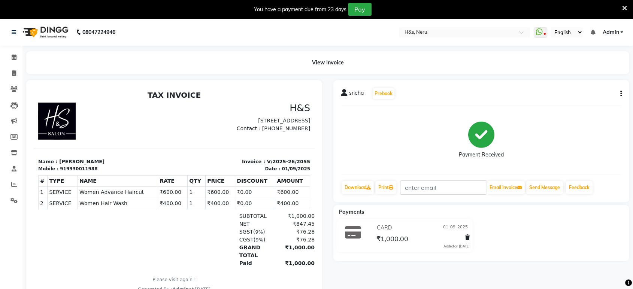
click at [620, 94] on icon "button" at bounding box center [620, 94] width 1 height 0
click at [585, 94] on div "Edit Item Staff" at bounding box center [570, 93] width 77 height 9
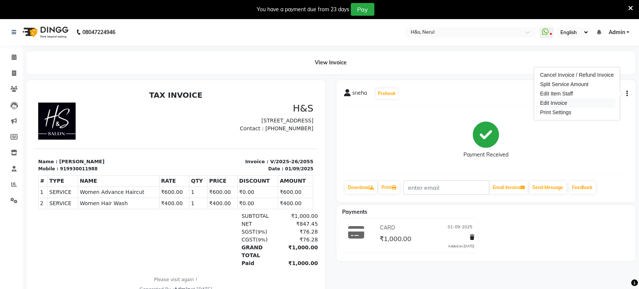
select select "49331"
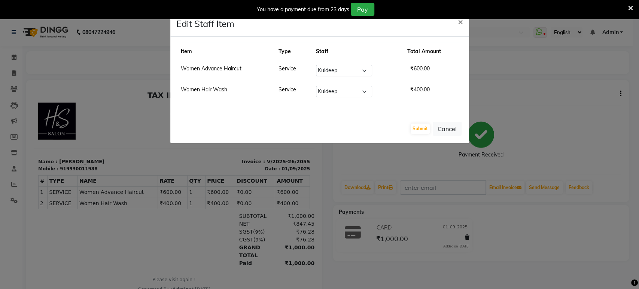
drag, startPoint x: 329, startPoint y: 113, endPoint x: 335, endPoint y: 112, distance: 6.1
click at [327, 114] on div "Edit Staff Item × Item Type Staff Total Amount Women Advance Haircut Service Se…" at bounding box center [319, 76] width 299 height 133
click at [354, 89] on select "Select ankit [PERSON_NAME] Foram [PERSON_NAME] [PERSON_NAME] [PERSON_NAME]" at bounding box center [344, 92] width 56 height 12
select select "49333"
click at [316, 86] on select "Select ankit [PERSON_NAME] Foram [PERSON_NAME] [PERSON_NAME] [PERSON_NAME]" at bounding box center [344, 92] width 56 height 12
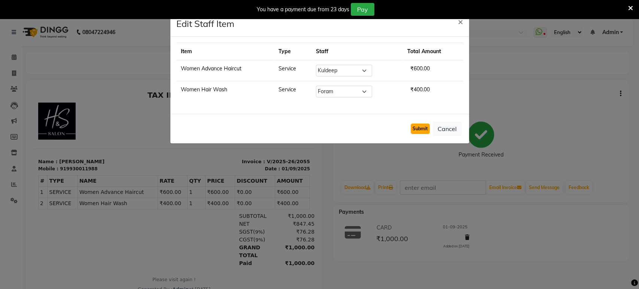
click at [427, 130] on button "Submit" at bounding box center [420, 129] width 19 height 10
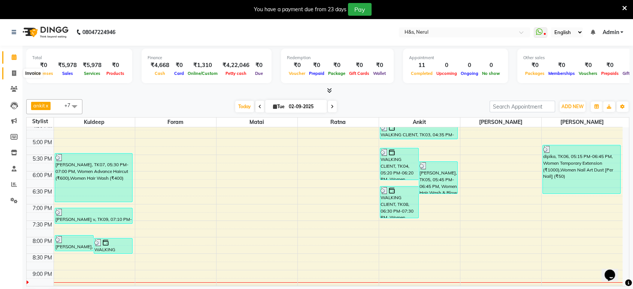
click at [13, 74] on icon at bounding box center [14, 73] width 4 height 6
select select "6419"
select select "service"
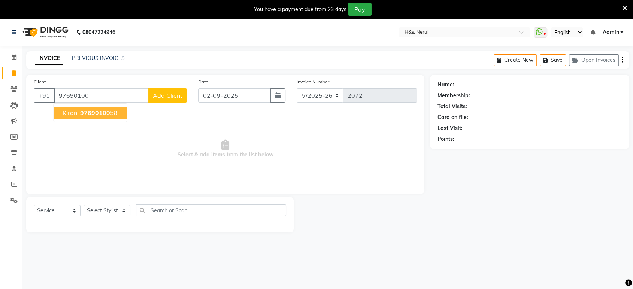
click at [106, 114] on span "97690100" at bounding box center [95, 112] width 30 height 7
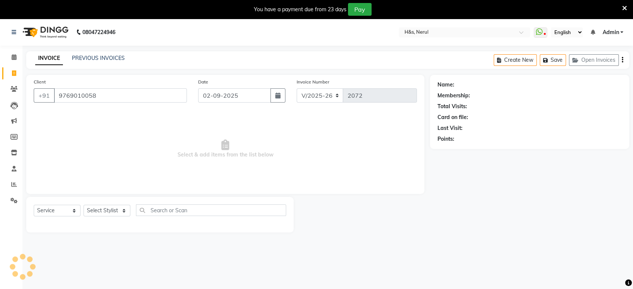
type input "9769010058"
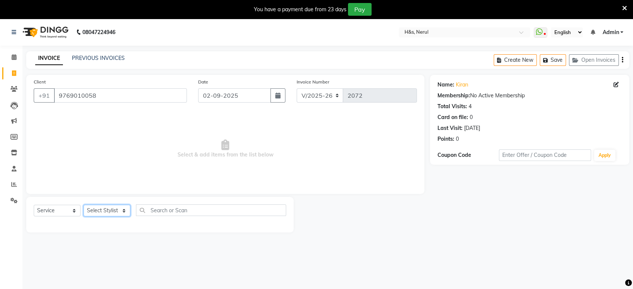
click at [118, 207] on select "Select Stylist ankit Dipeeka Foram jack Joshua Kuldeep matai Ratna sayli sheetal" at bounding box center [106, 211] width 47 height 12
select select "49331"
click at [83, 205] on select "Select Stylist ankit Dipeeka Foram jack Joshua Kuldeep matai Ratna sayli sheetal" at bounding box center [106, 211] width 47 height 12
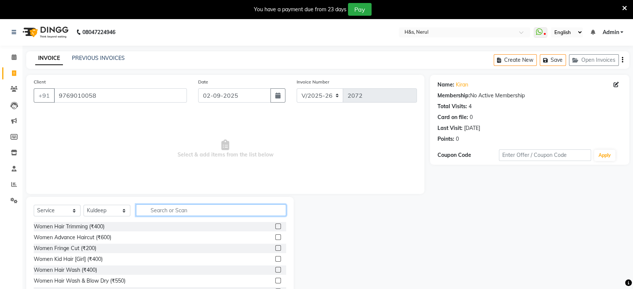
click at [158, 215] on input "text" at bounding box center [211, 210] width 150 height 12
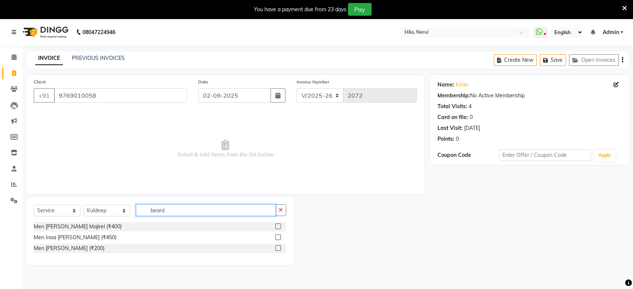
type input "beard"
click at [280, 249] on label at bounding box center [278, 248] width 6 height 6
click at [280, 249] on input "checkbox" at bounding box center [277, 248] width 5 height 5
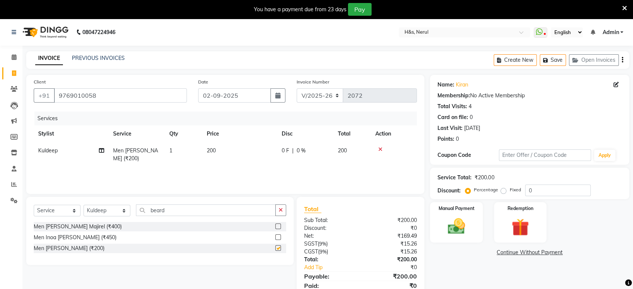
checkbox input "false"
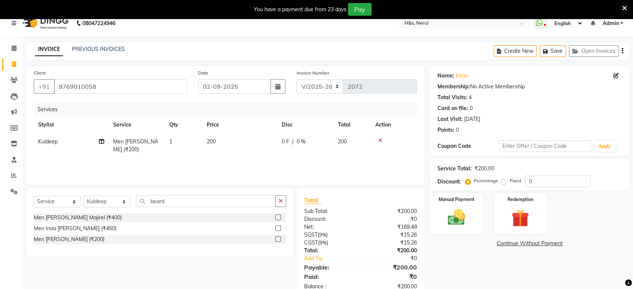
scroll to position [14, 0]
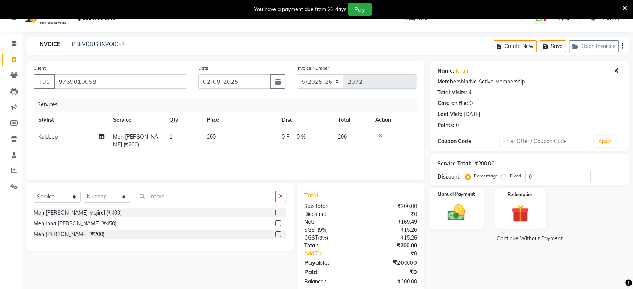
click at [449, 209] on img at bounding box center [455, 212] width 29 height 21
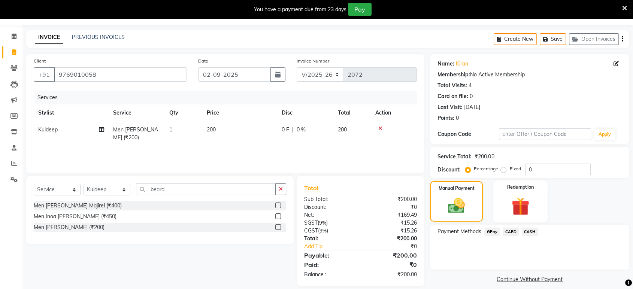
scroll to position [29, 0]
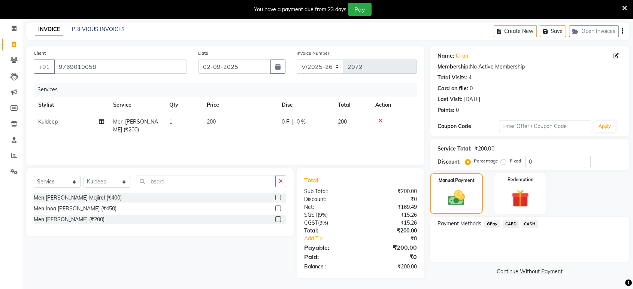
click at [494, 223] on span "GPay" at bounding box center [491, 224] width 15 height 9
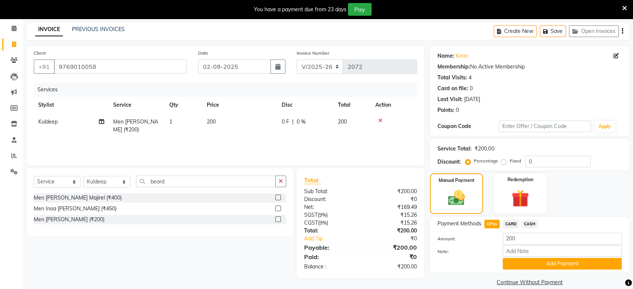
scroll to position [39, 0]
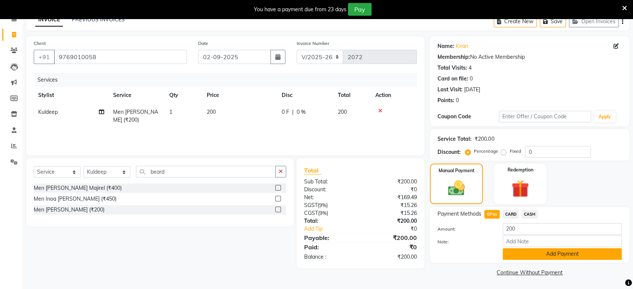
click at [515, 252] on button "Add Payment" at bounding box center [561, 254] width 119 height 12
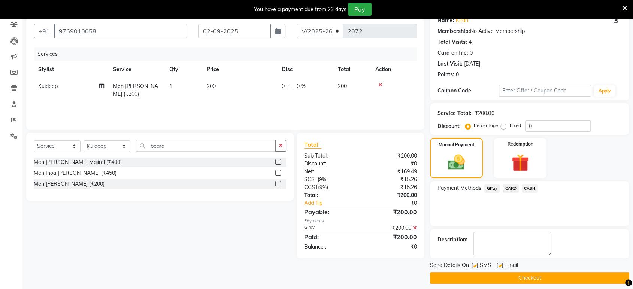
scroll to position [70, 0]
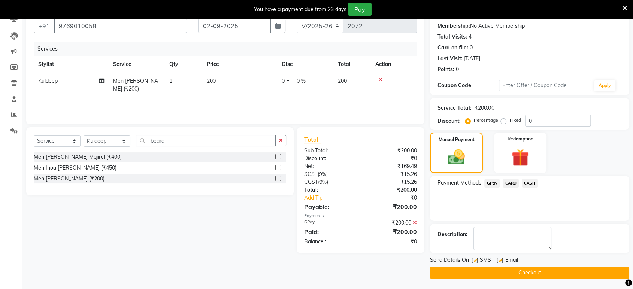
click at [500, 259] on label at bounding box center [500, 260] width 6 height 6
click at [500, 259] on input "checkbox" at bounding box center [499, 260] width 5 height 5
checkbox input "false"
click at [474, 259] on label at bounding box center [475, 260] width 6 height 6
click at [474, 259] on input "checkbox" at bounding box center [474, 260] width 5 height 5
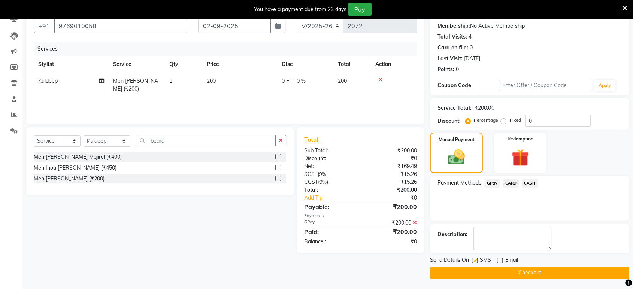
checkbox input "false"
